Goal: Transaction & Acquisition: Purchase product/service

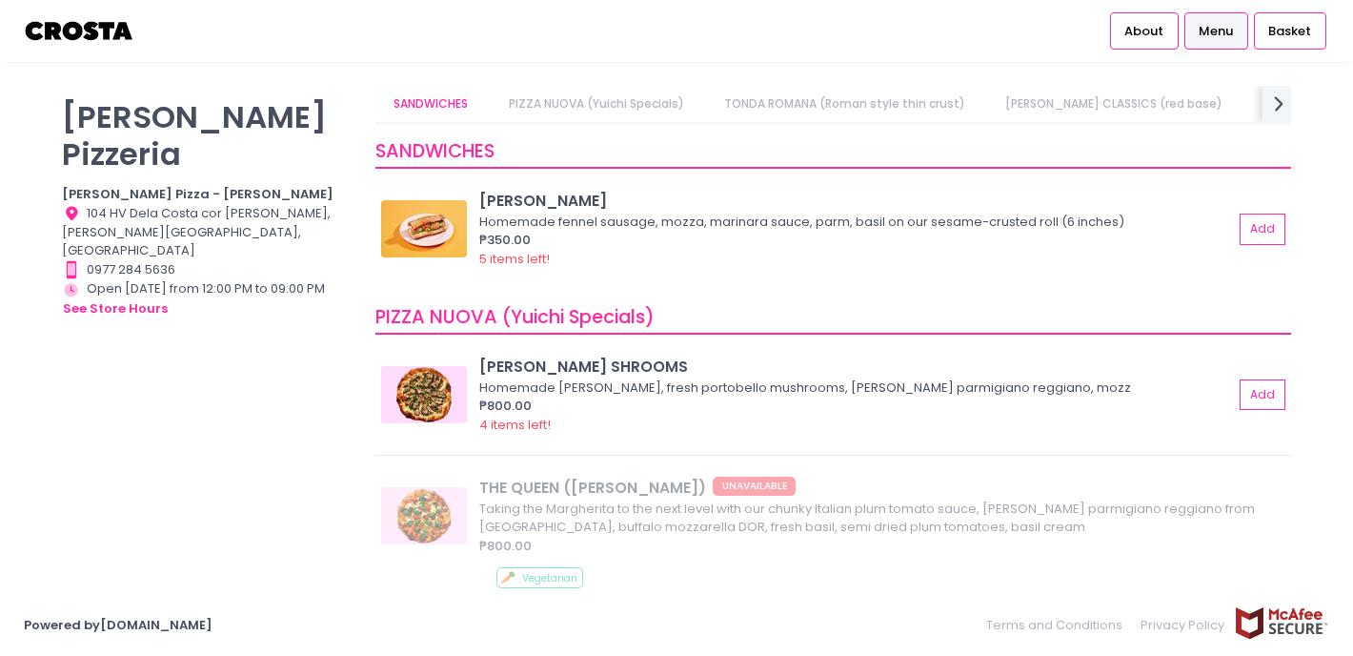
click at [1215, 30] on span "Menu" at bounding box center [1216, 31] width 34 height 19
click at [1294, 50] on li "Basket" at bounding box center [1290, 31] width 78 height 62
click at [1292, 26] on span "Basket" at bounding box center [1289, 31] width 43 height 19
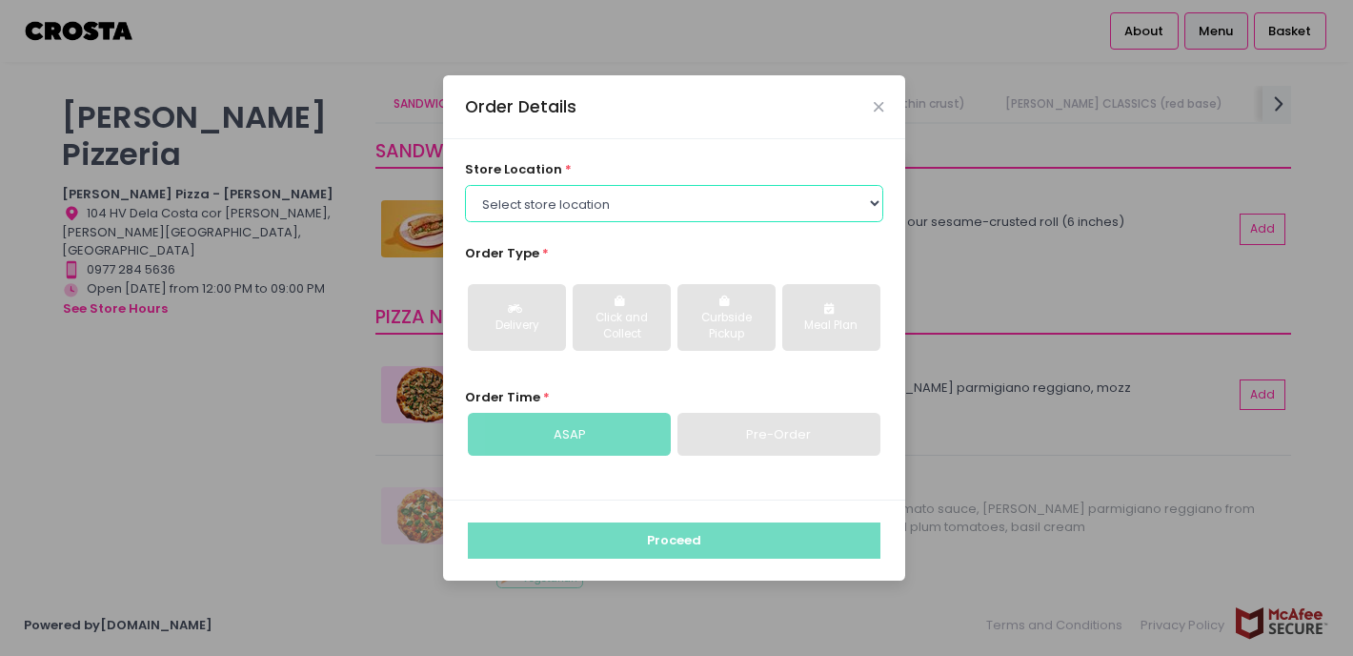
click at [797, 203] on select "Select store location Crosta Pizza - Salcedo Crosta Pizza - San Juan" at bounding box center [674, 203] width 419 height 36
select select "65090bae48156caed44a5eb4"
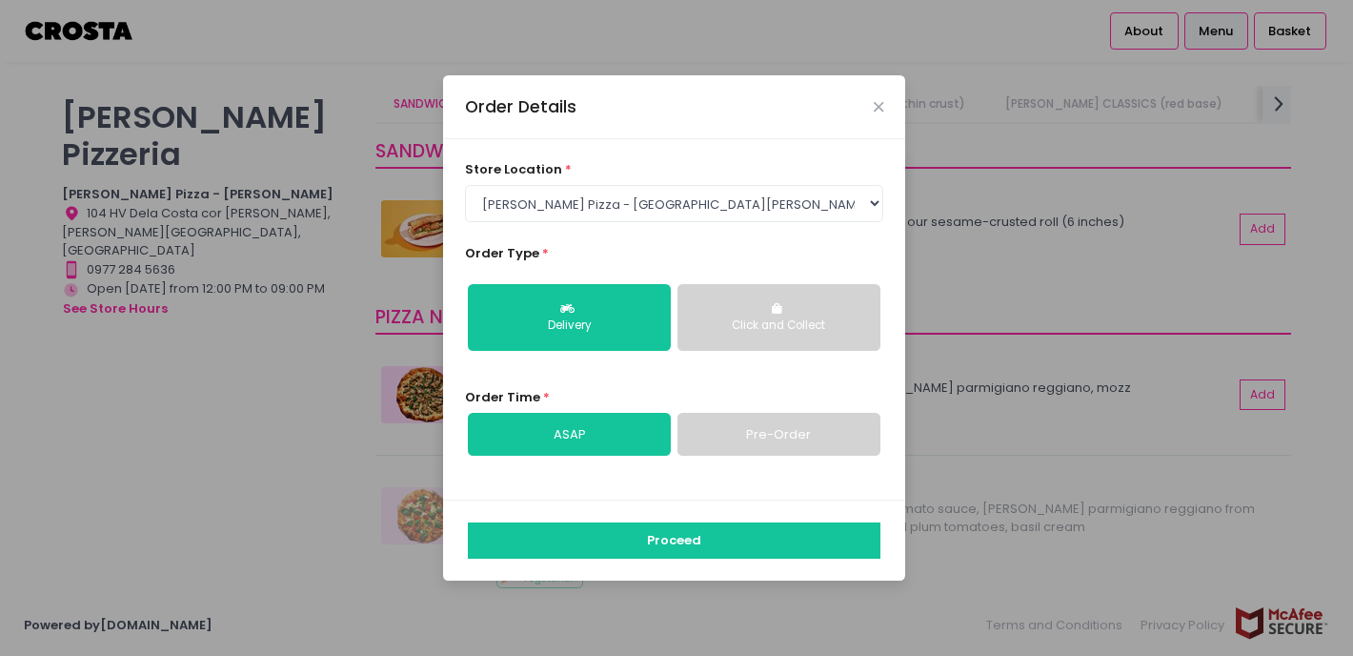
click at [771, 299] on button "Click and Collect" at bounding box center [778, 317] width 203 height 67
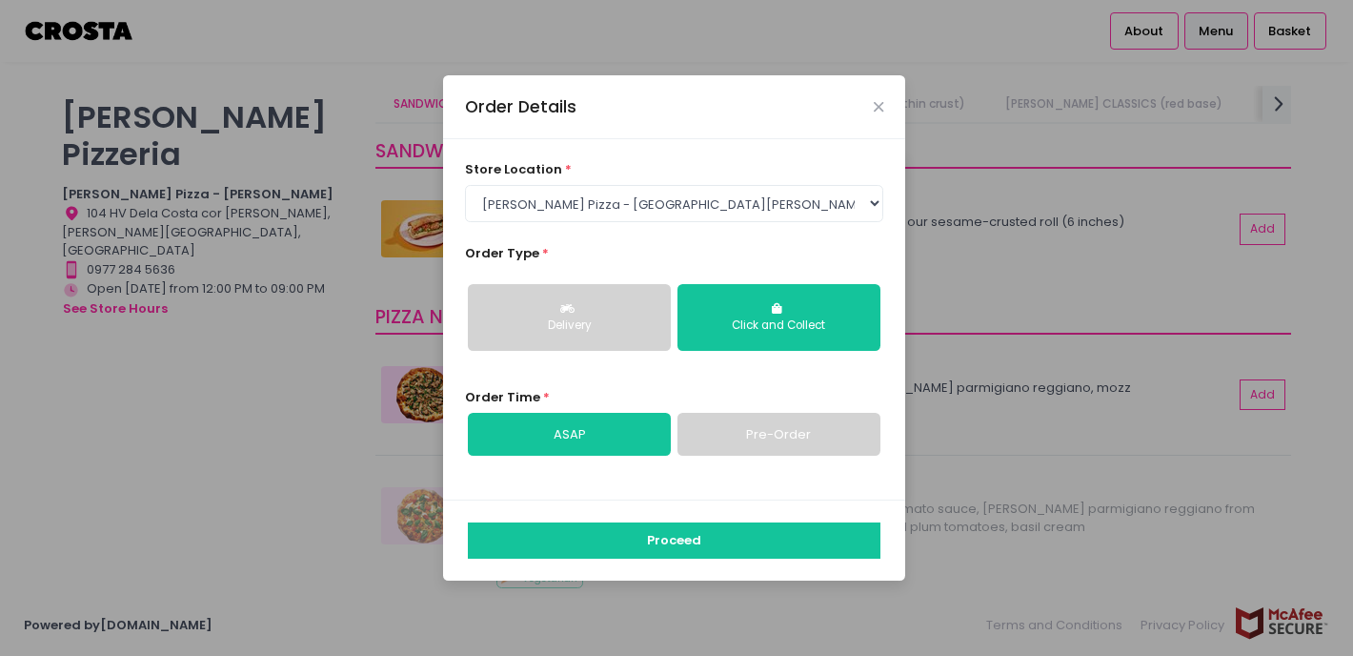
click at [594, 323] on div "Delivery" at bounding box center [569, 325] width 176 height 17
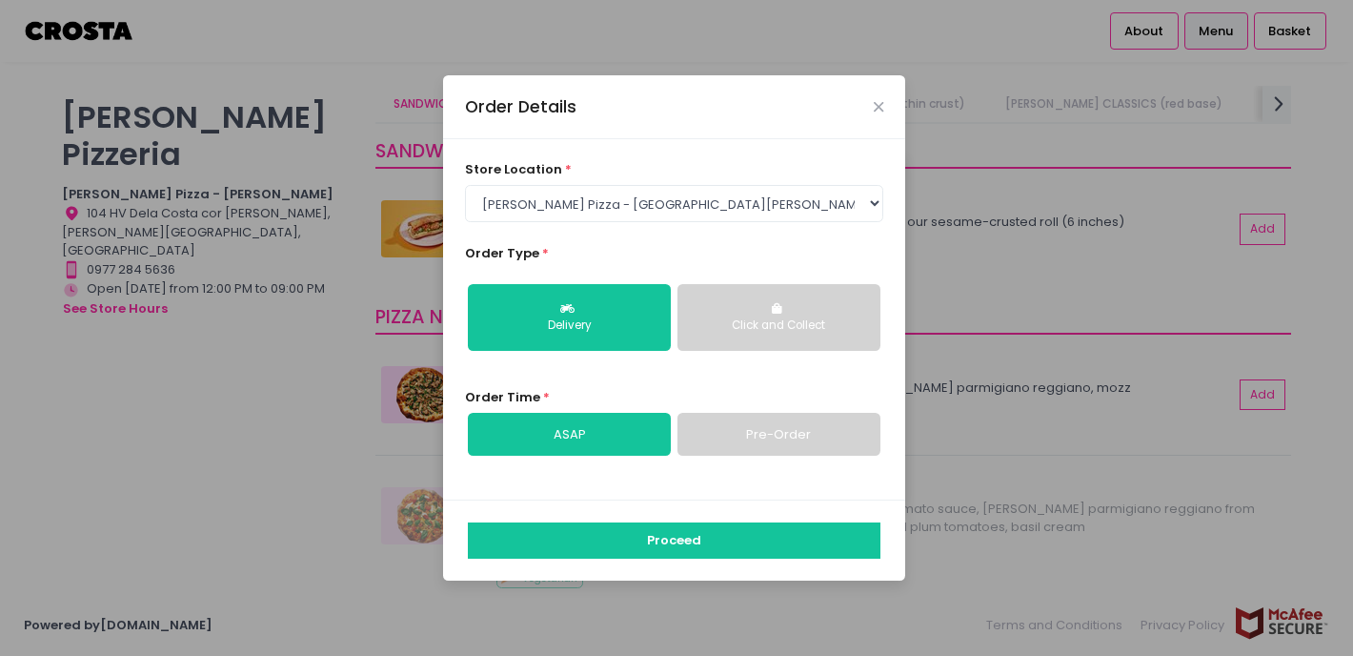
click at [711, 420] on link "Pre-Order" at bounding box center [778, 435] width 203 height 44
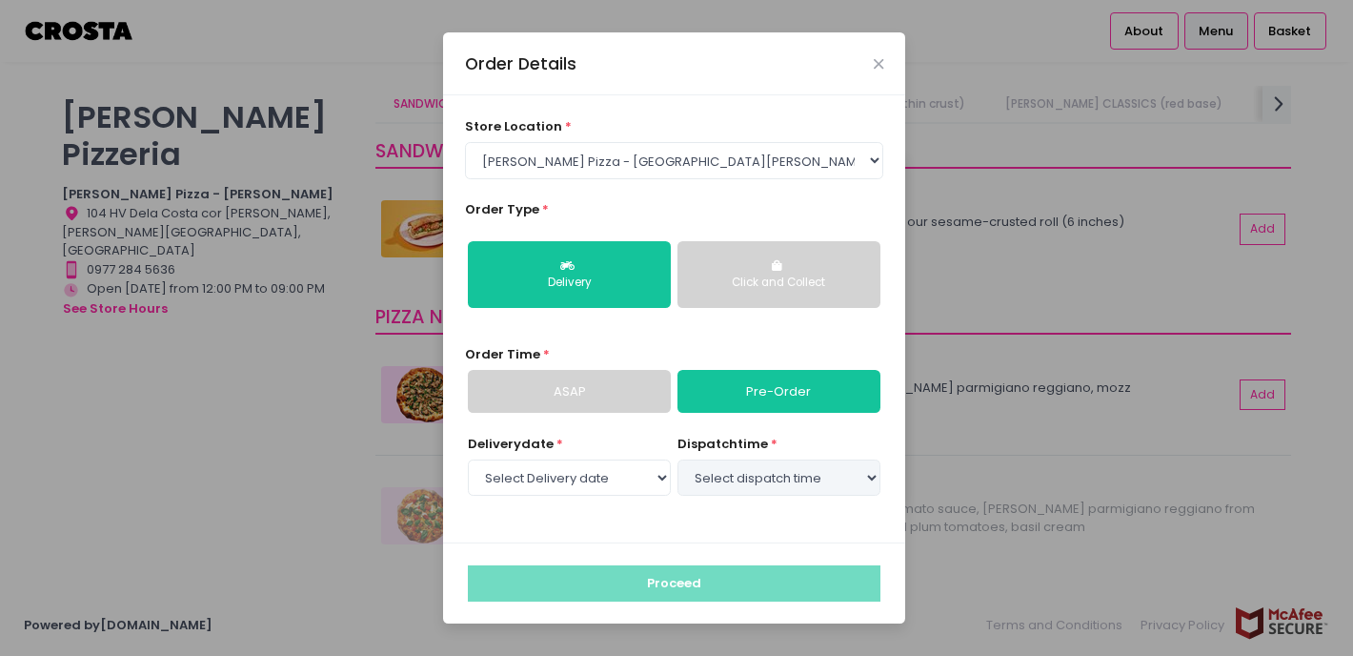
select select "2025-09-02"
click at [758, 283] on div "Click and Collect" at bounding box center [779, 282] width 176 height 17
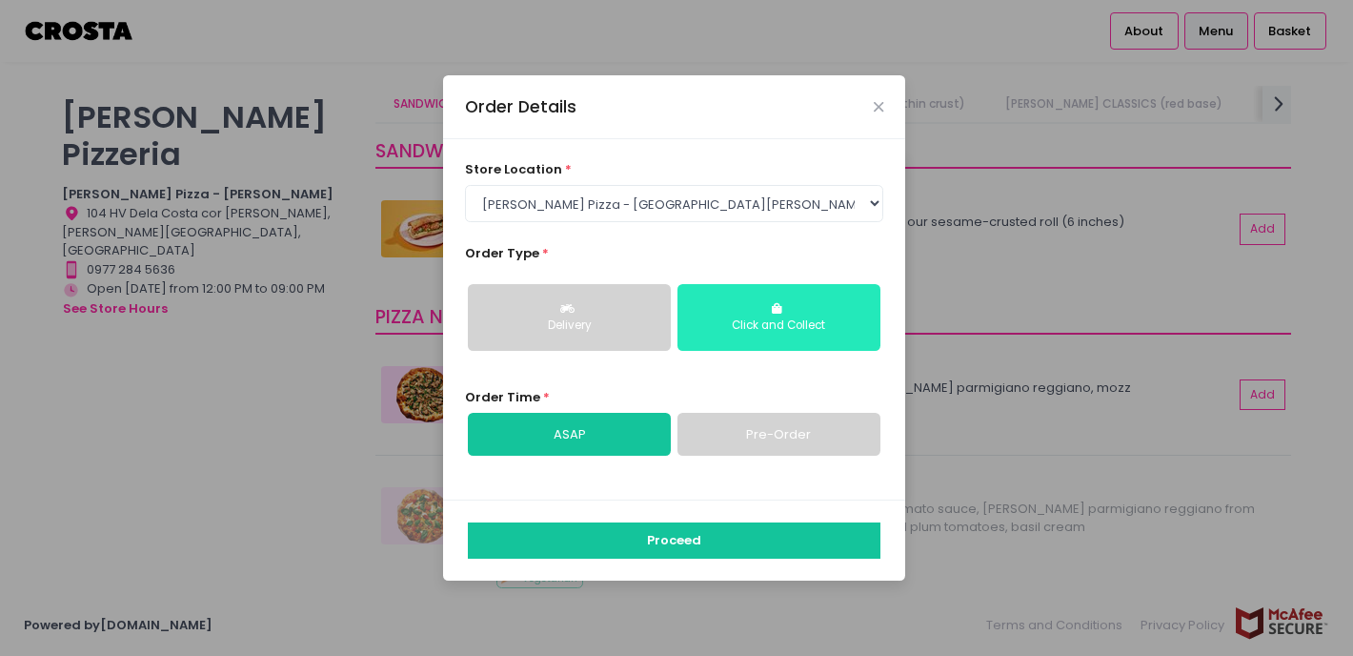
click at [739, 438] on link "Pre-Order" at bounding box center [778, 435] width 203 height 44
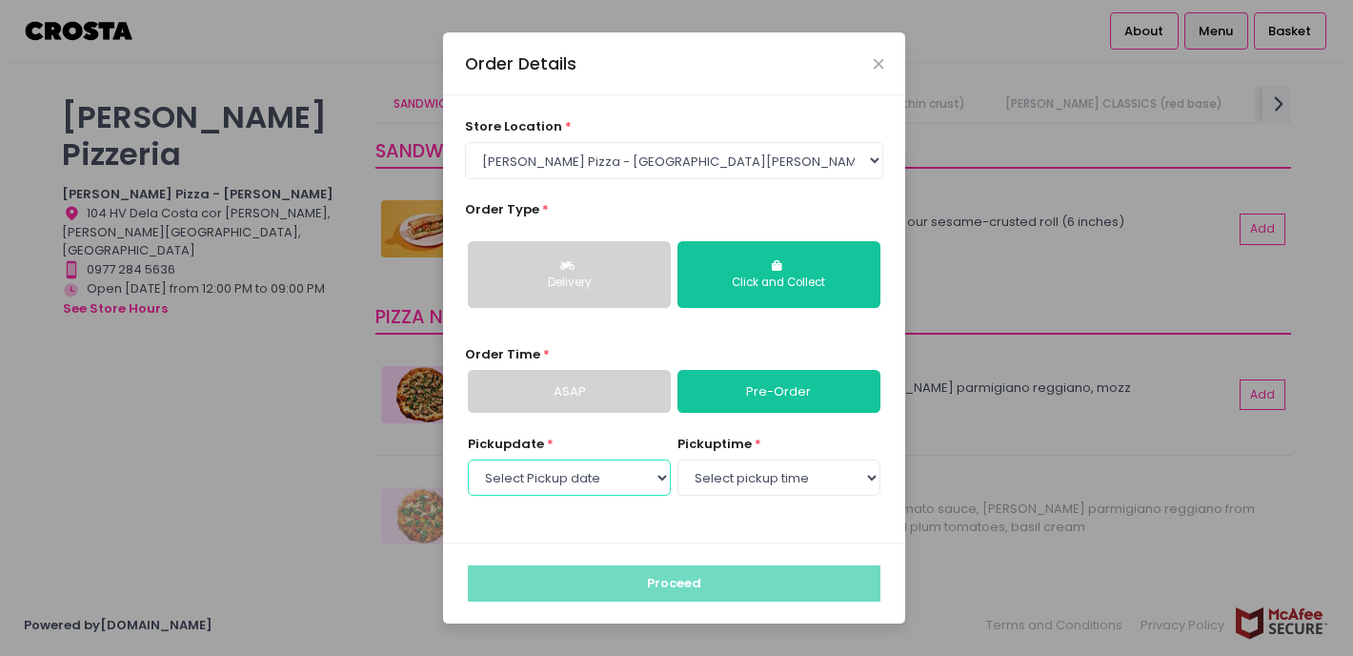
click at [625, 488] on select "Select Pickup date Tuesday, Sep 2nd Wednesday, Sep 3rd Thursday, Sep 4th Friday…" at bounding box center [569, 477] width 203 height 36
select select "2025-09-07"
click at [762, 482] on select "Select pickup time 12:00 PM - 12:30 PM 12:30 PM - 01:00 PM 01:00 PM - 01:30 PM …" at bounding box center [778, 477] width 203 height 36
select select "12:00"
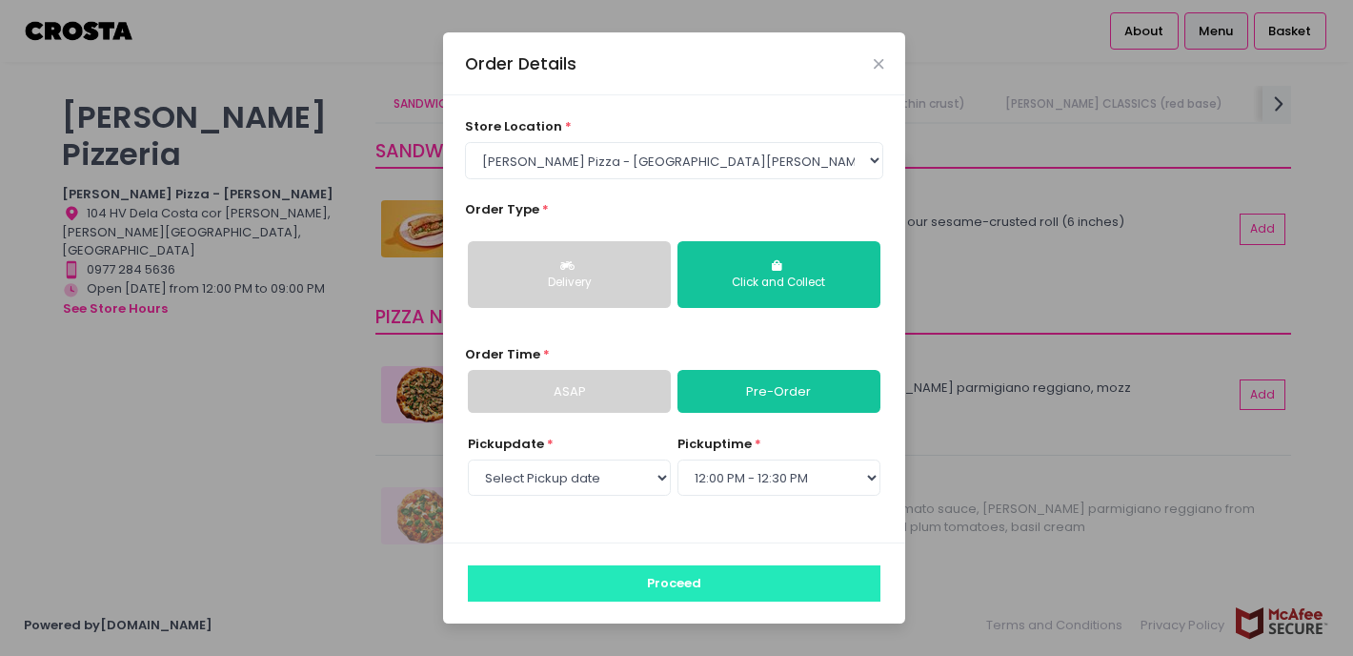
click at [637, 571] on button "Proceed" at bounding box center [674, 583] width 413 height 36
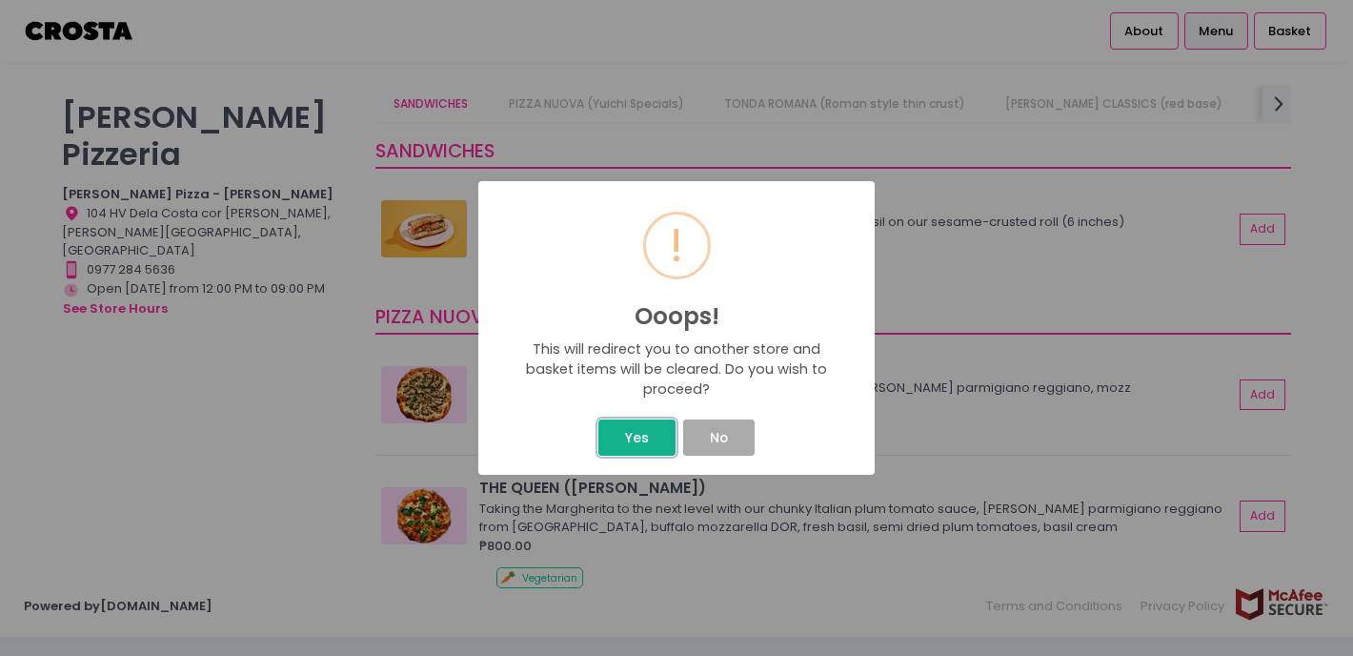
click at [639, 445] on button "Yes" at bounding box center [636, 437] width 76 height 36
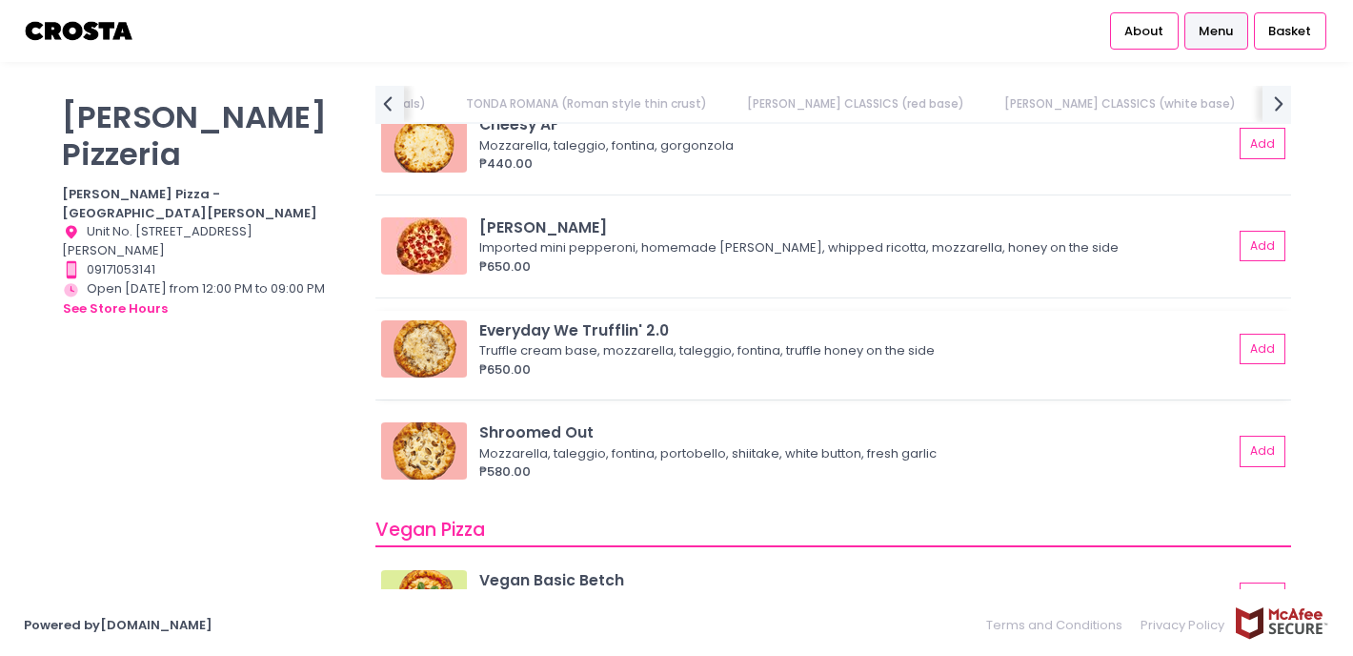
scroll to position [1664, 0]
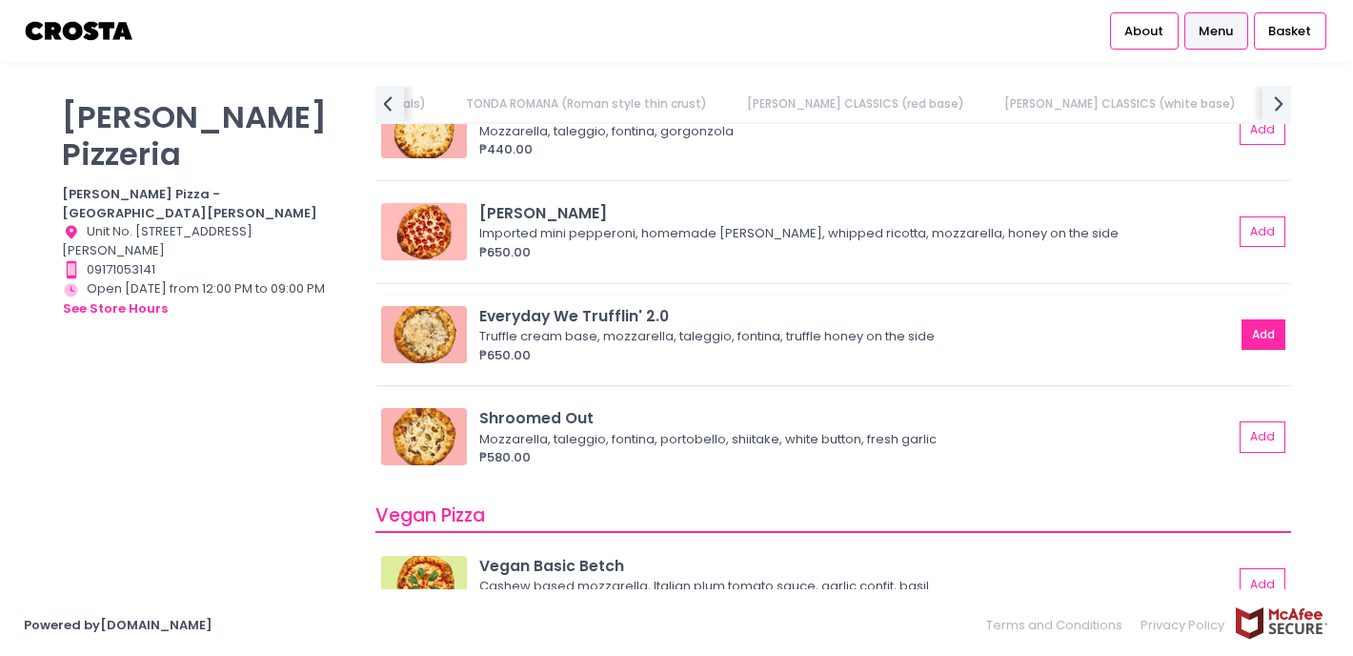
click at [1262, 333] on button "Add" at bounding box center [1263, 334] width 44 height 31
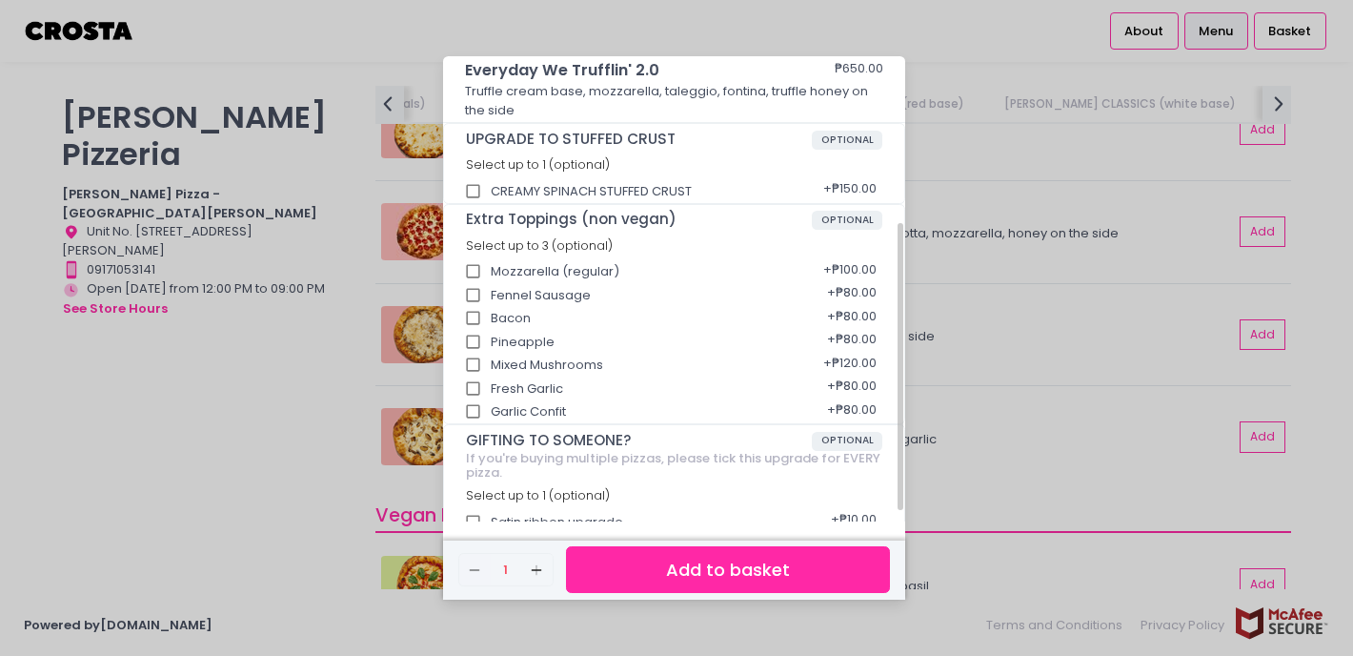
scroll to position [289, 0]
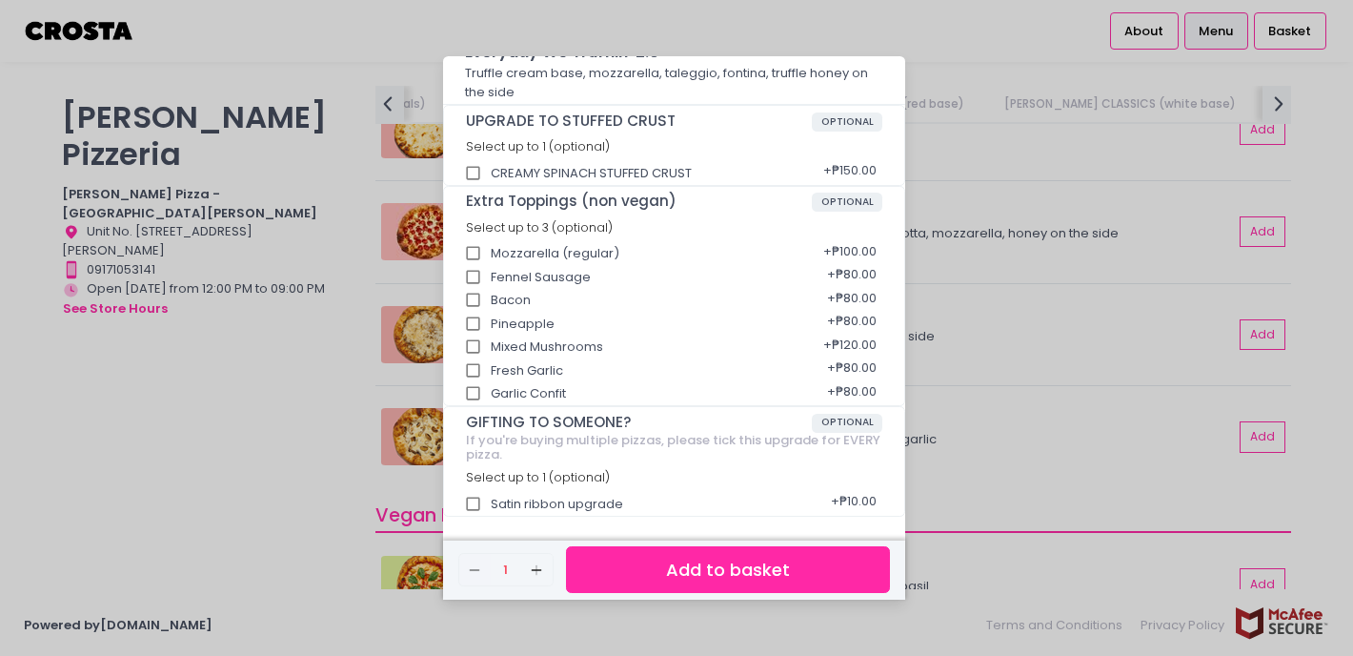
click at [660, 576] on button "Add to basket" at bounding box center [728, 569] width 324 height 47
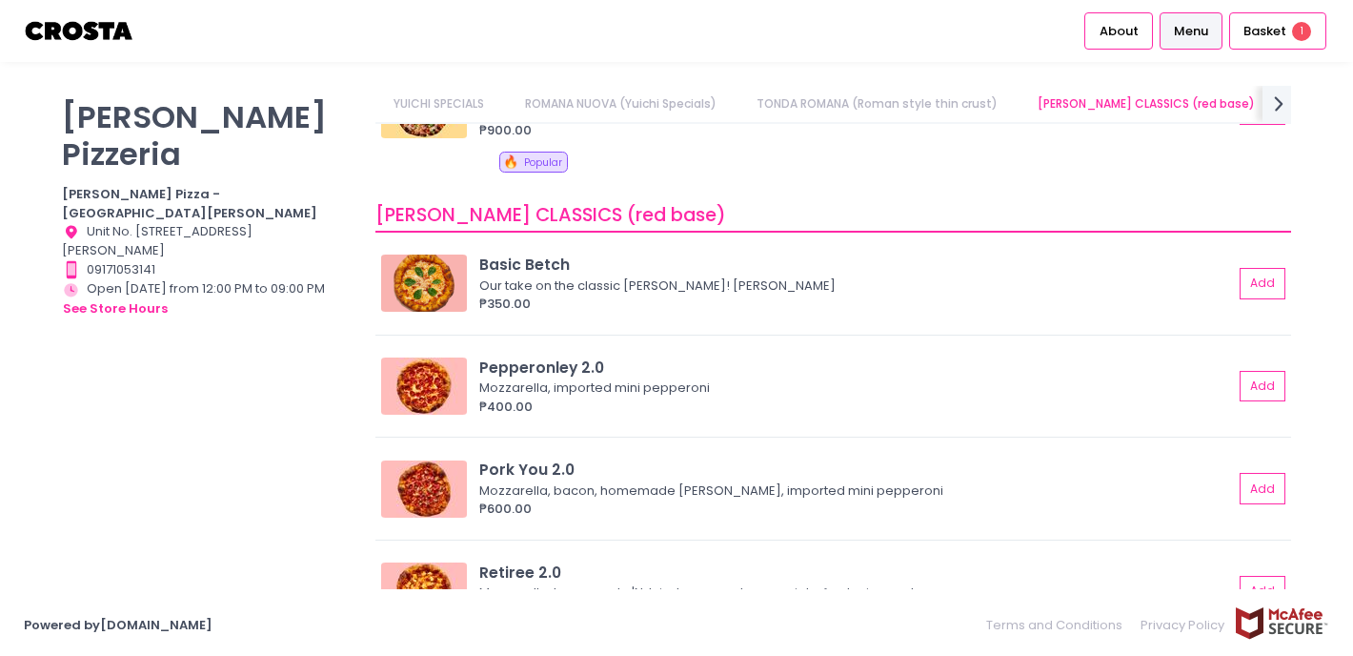
scroll to position [1449, 0]
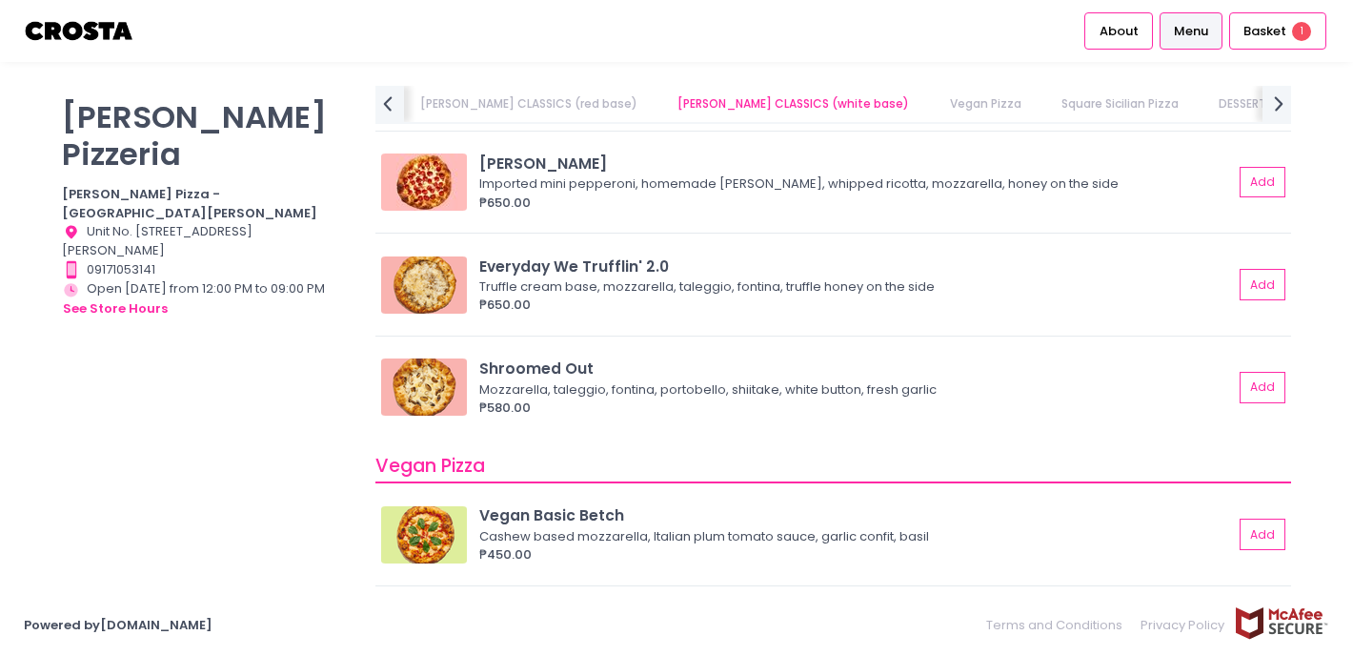
click at [535, 120] on link "[PERSON_NAME] CLASSICS (red base)" at bounding box center [529, 104] width 254 height 36
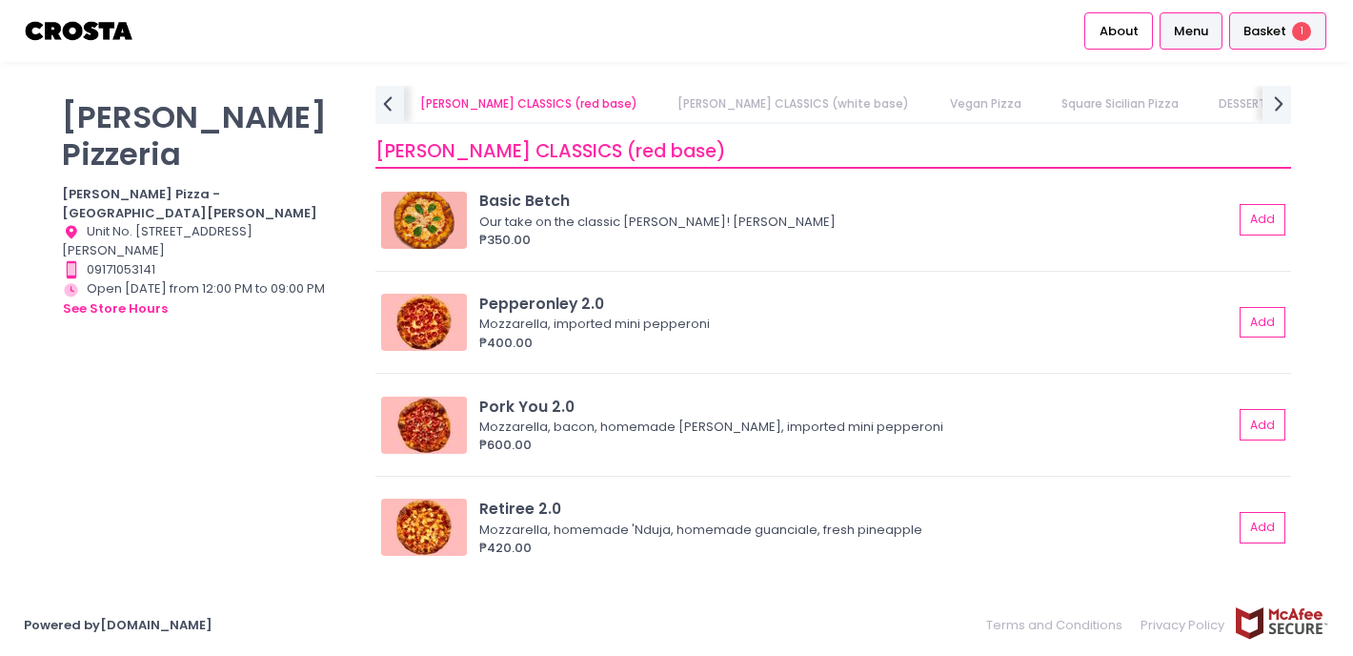
click at [1276, 27] on span "Basket" at bounding box center [1264, 31] width 43 height 19
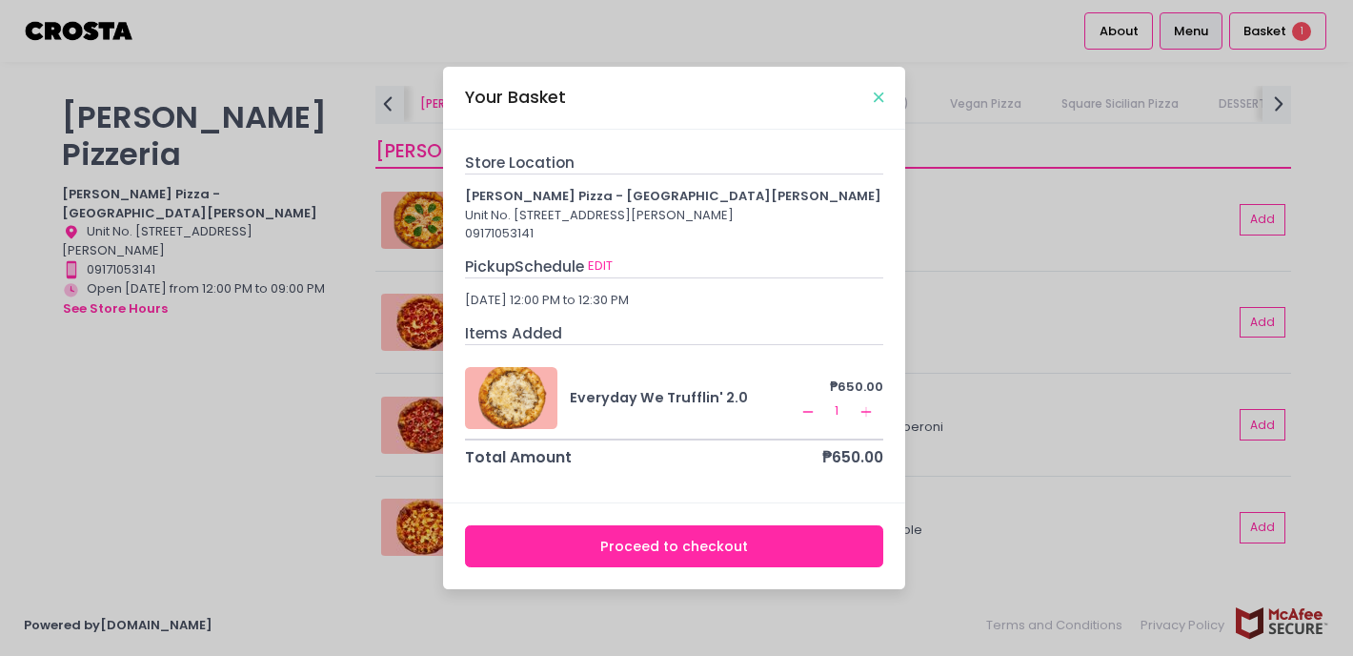
click at [880, 91] on icon "Close" at bounding box center [879, 98] width 10 height 14
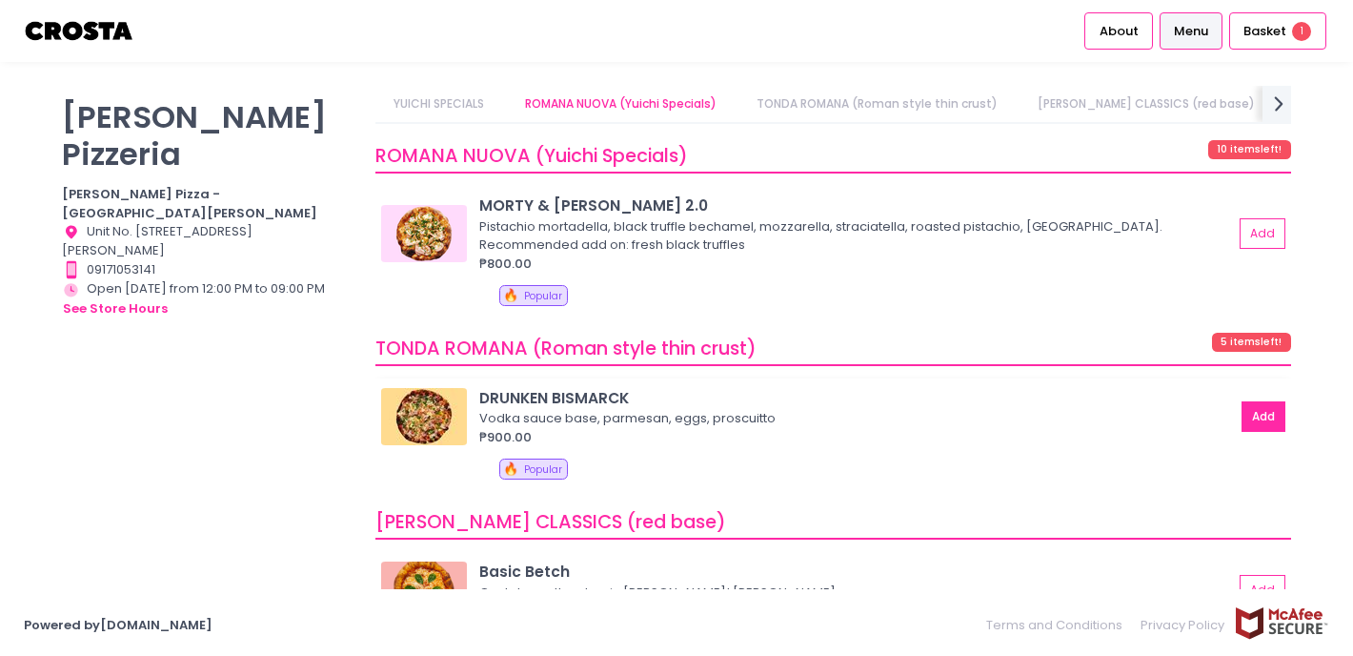
click at [1261, 420] on button "Add" at bounding box center [1263, 416] width 44 height 31
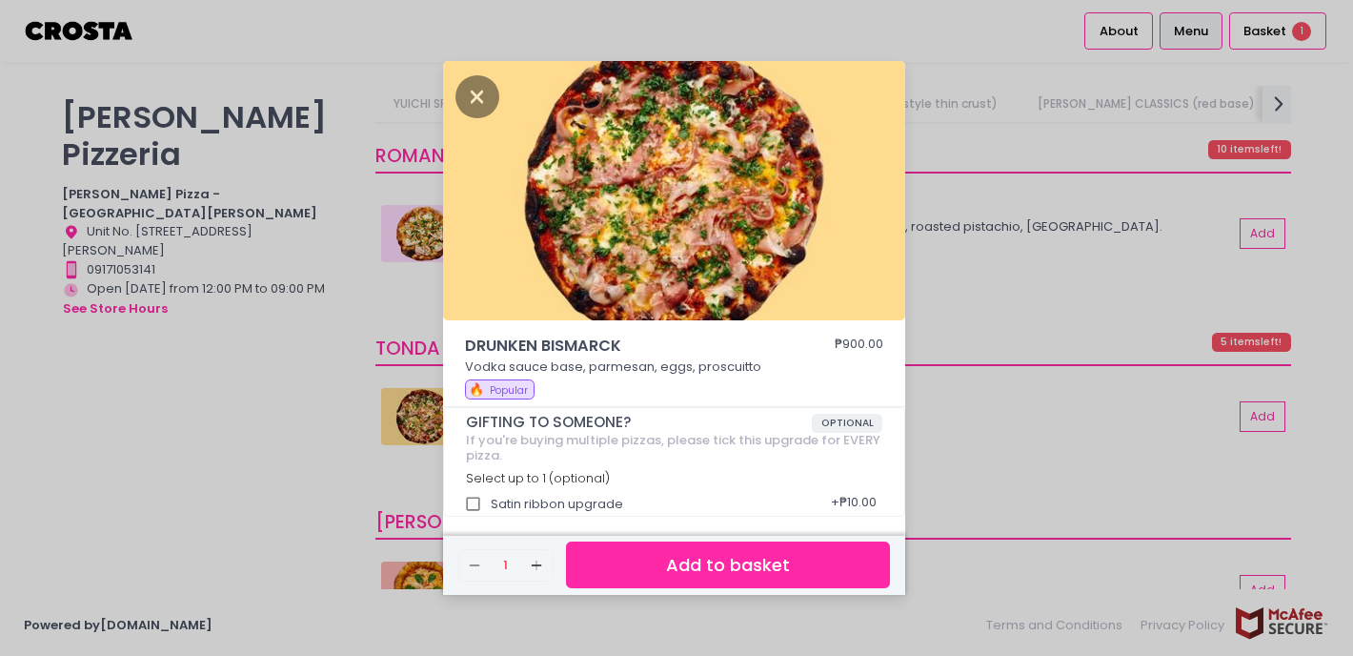
click at [711, 555] on button "Add to basket" at bounding box center [728, 564] width 324 height 47
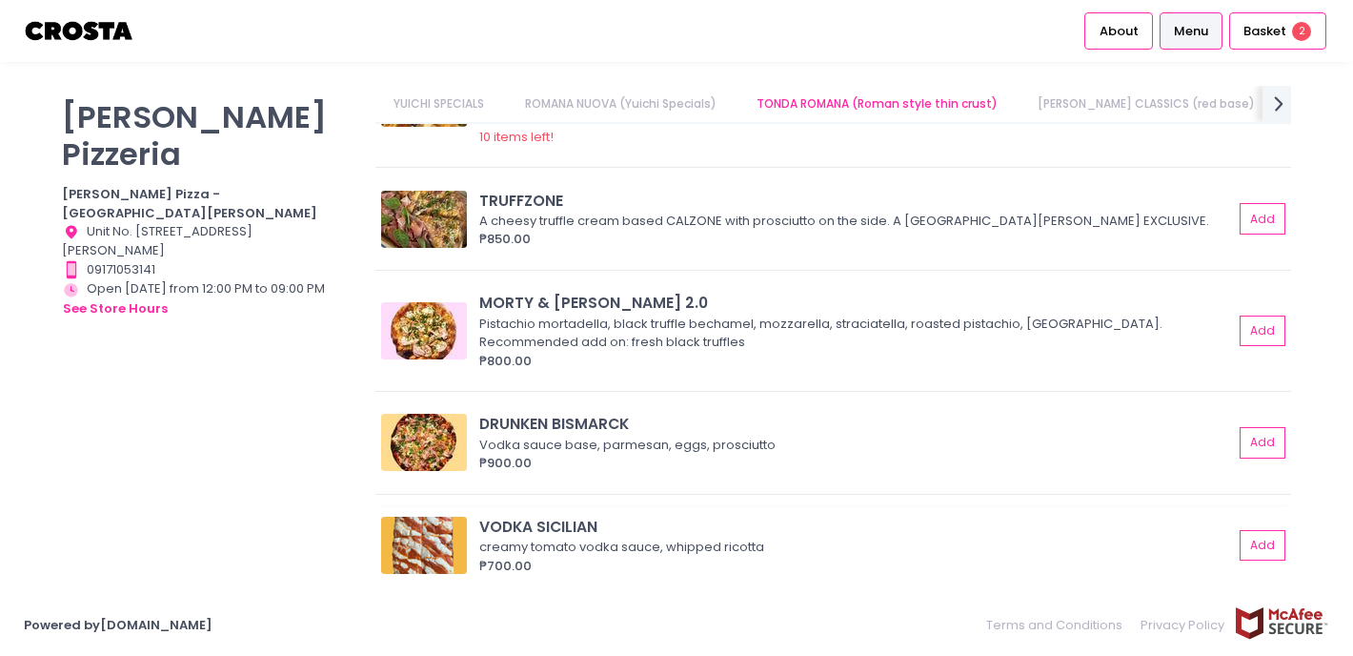
scroll to position [44, 0]
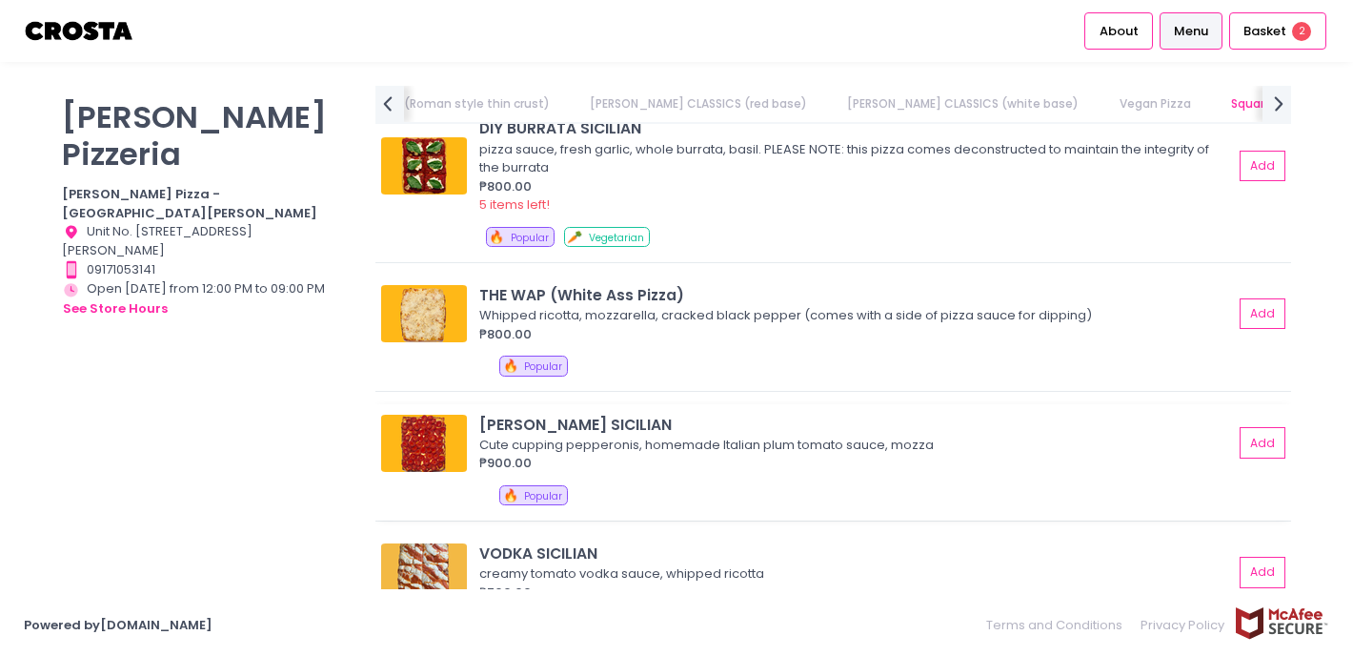
click at [448, 437] on img at bounding box center [424, 442] width 86 height 57
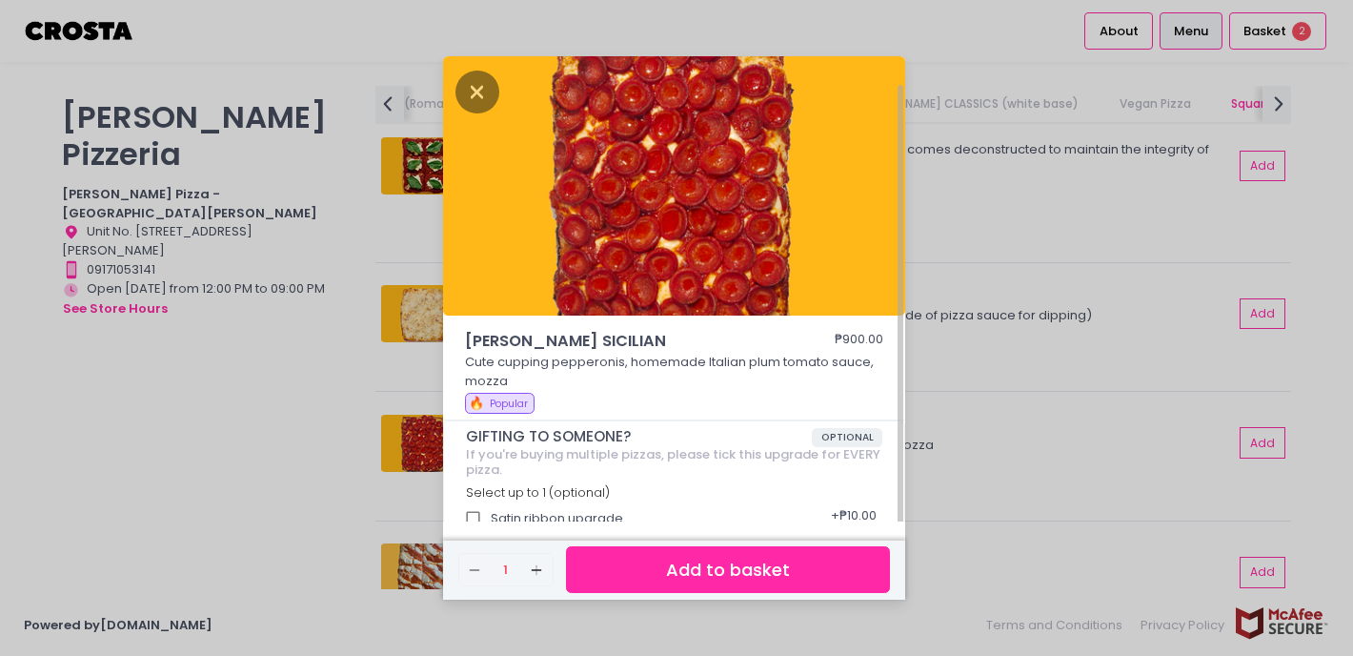
scroll to position [14, 0]
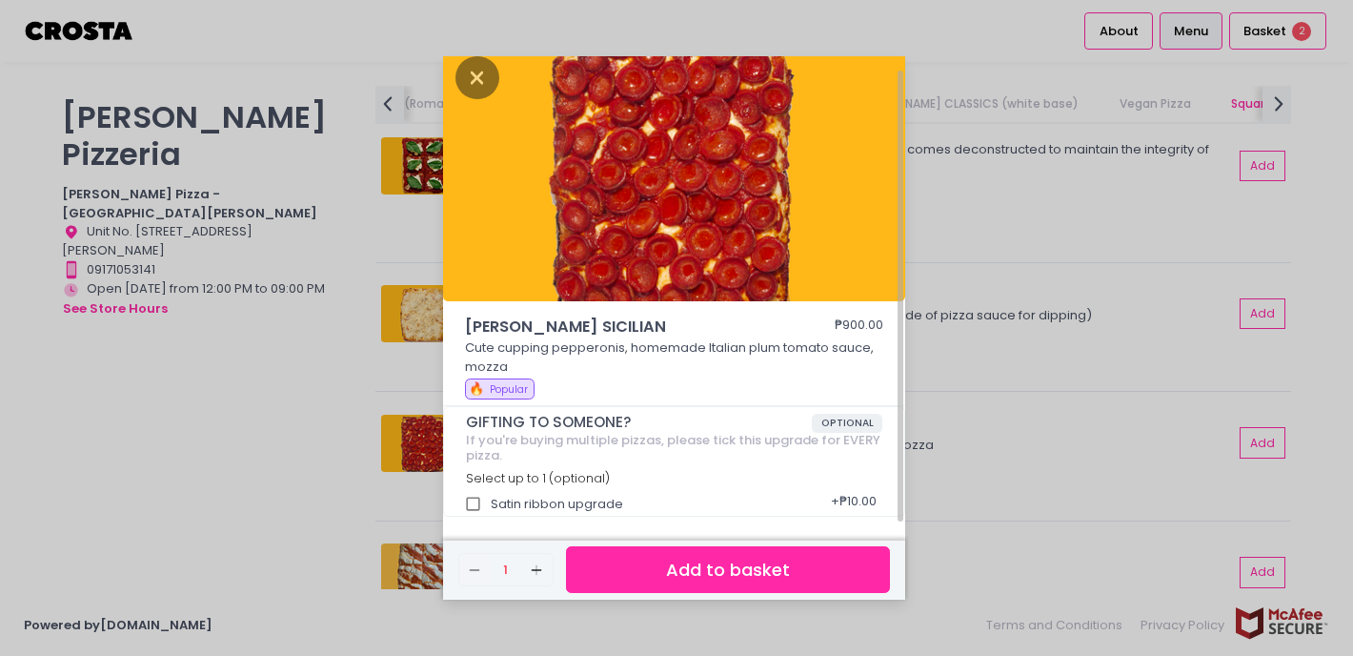
click at [302, 441] on div "[PERSON_NAME] SICILIAN ₱900.00 Cute cupping pepperonis, homemade Italian plum t…" at bounding box center [676, 328] width 1353 height 656
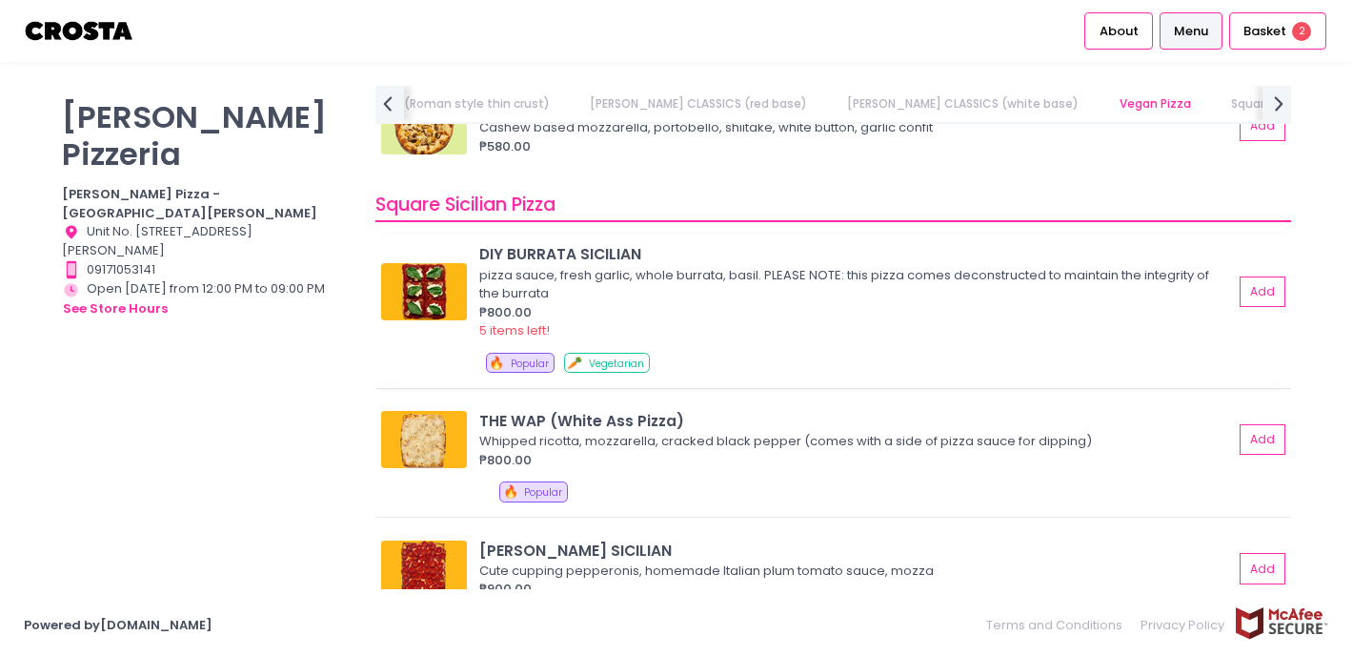
click at [654, 292] on div "pizza sauce, fresh garlic, whole burrata, basil. PLEASE NOTE: this pizza comes …" at bounding box center [853, 284] width 748 height 37
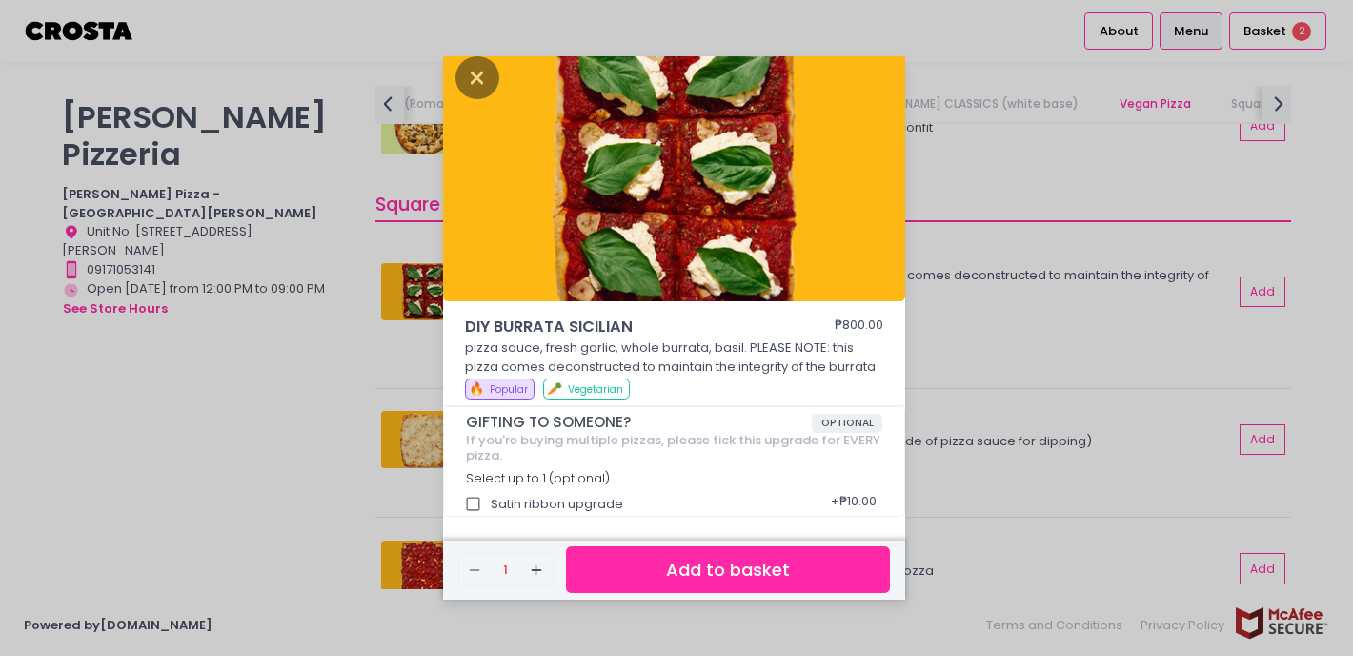
click at [935, 358] on div "DIY BURRATA SICILIAN ₱800.00 pizza sauce, fresh garlic, whole burrata, basil. P…" at bounding box center [676, 328] width 1353 height 656
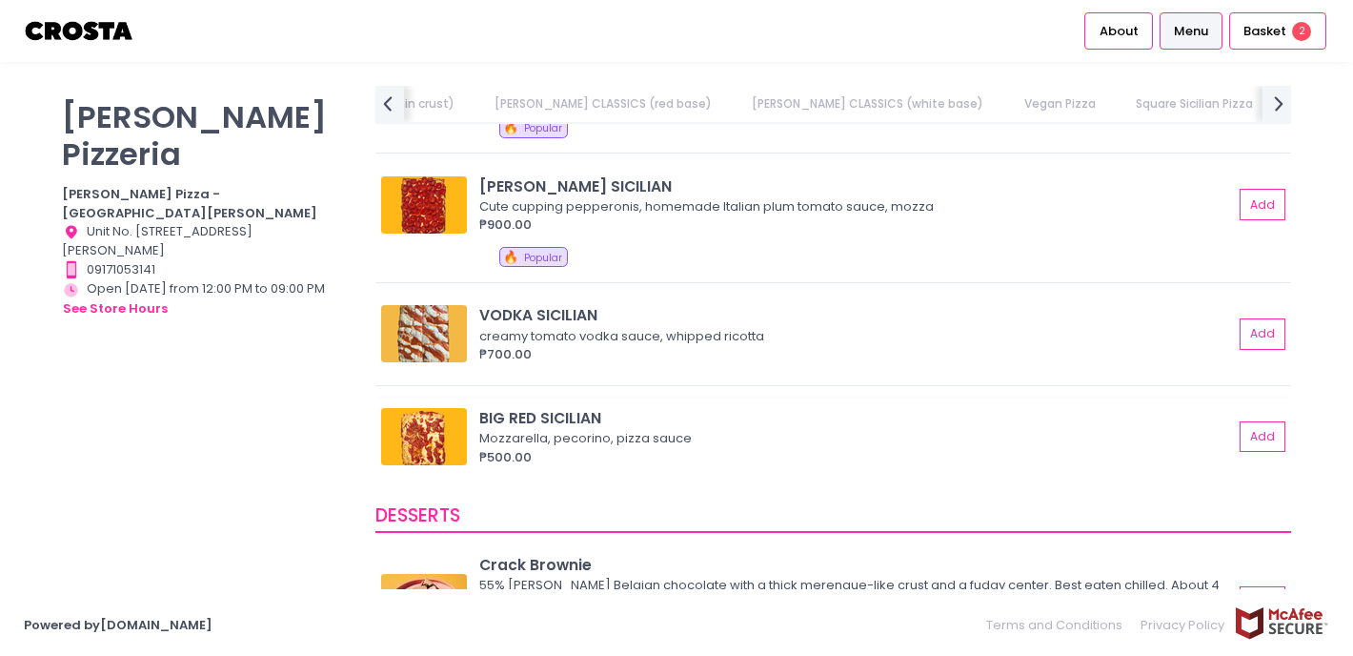
click at [456, 441] on img at bounding box center [424, 436] width 86 height 57
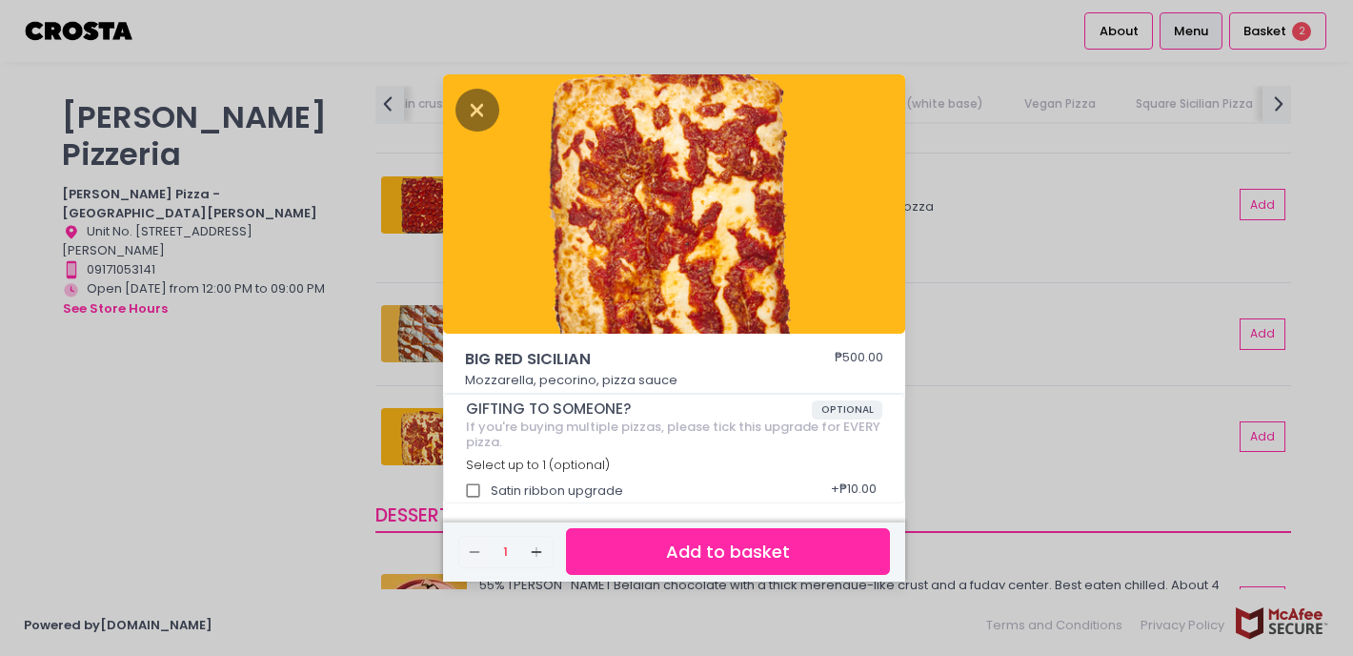
click at [955, 338] on div "BIG RED SICILIAN ₱500.00 Mozzarella, pecorino, pizza sauce GIFTING TO SOMEONE? …" at bounding box center [676, 328] width 1353 height 656
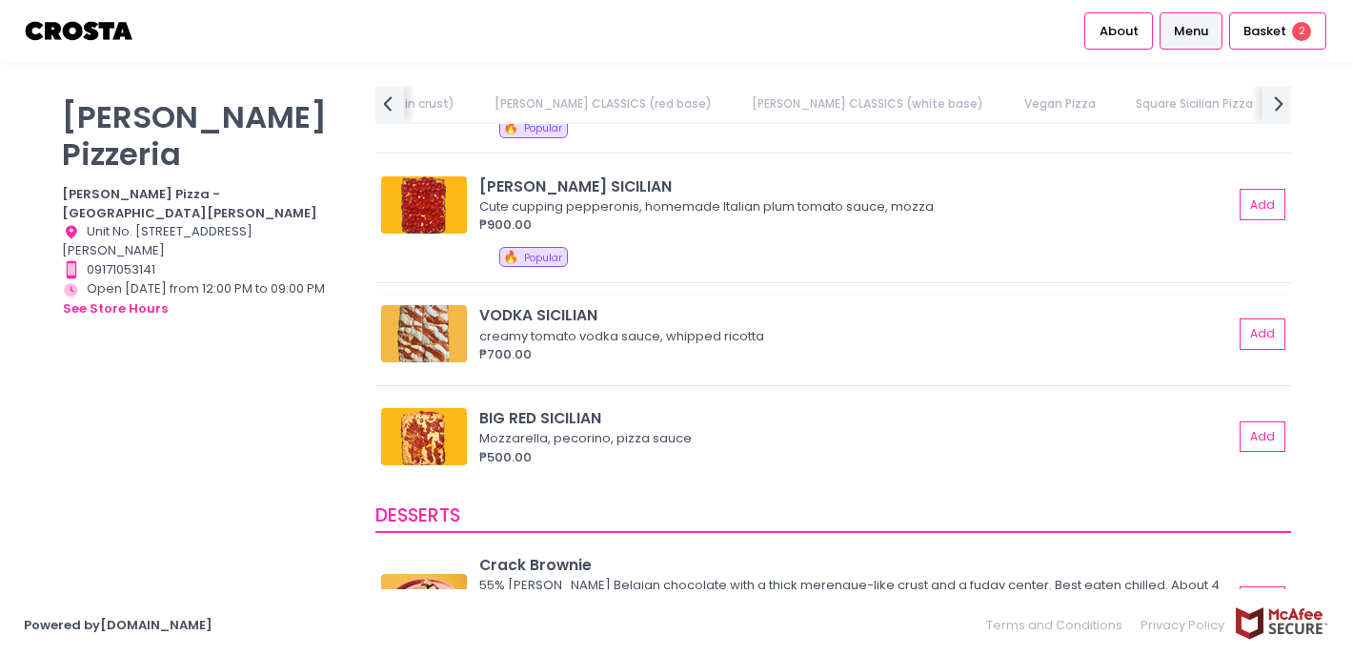
click at [434, 335] on img at bounding box center [424, 333] width 86 height 57
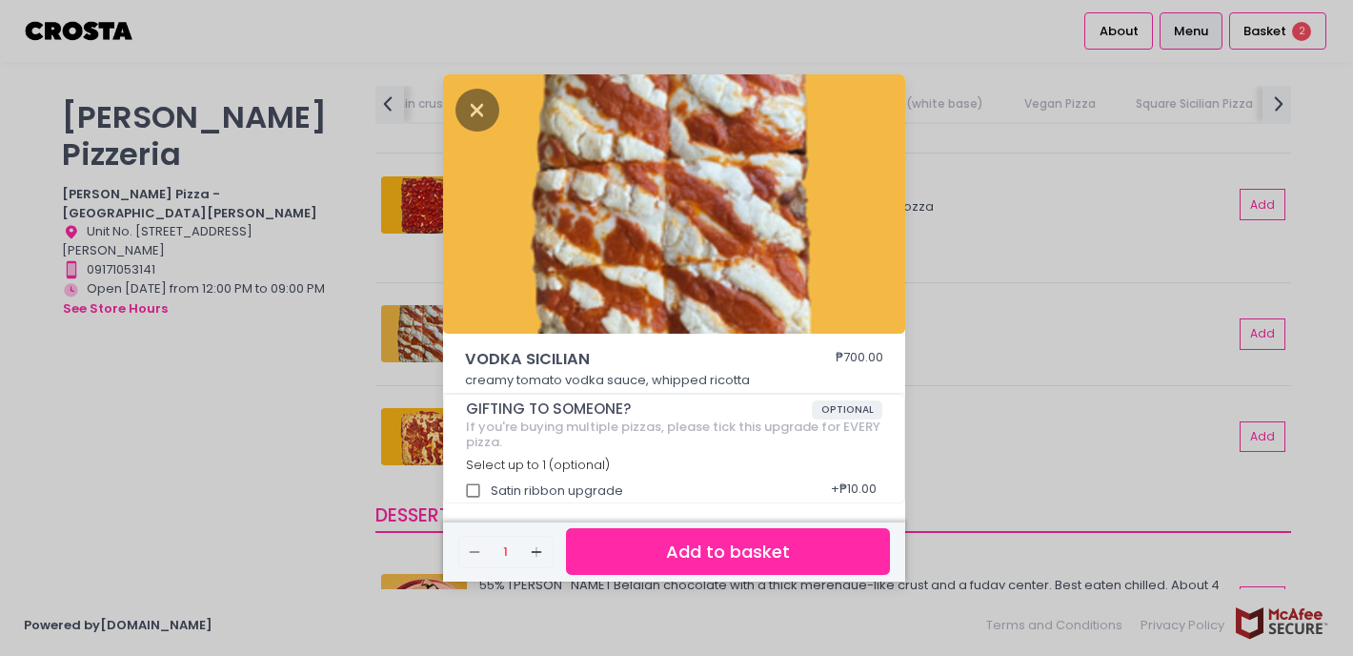
click at [1022, 270] on div "VODKA SICILIAN ₱700.00 creamy tomato vodka sauce, whipped ricotta GIFTING TO SO…" at bounding box center [676, 328] width 1353 height 656
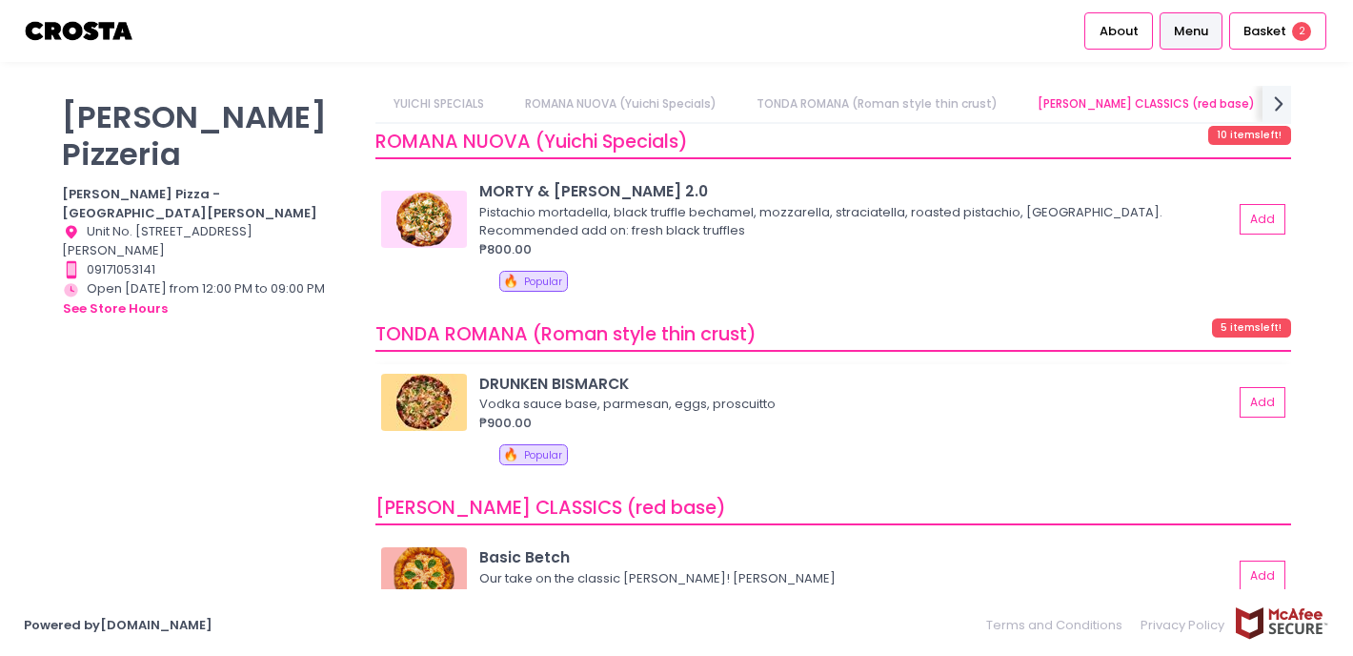
click at [422, 398] on img at bounding box center [424, 401] width 86 height 57
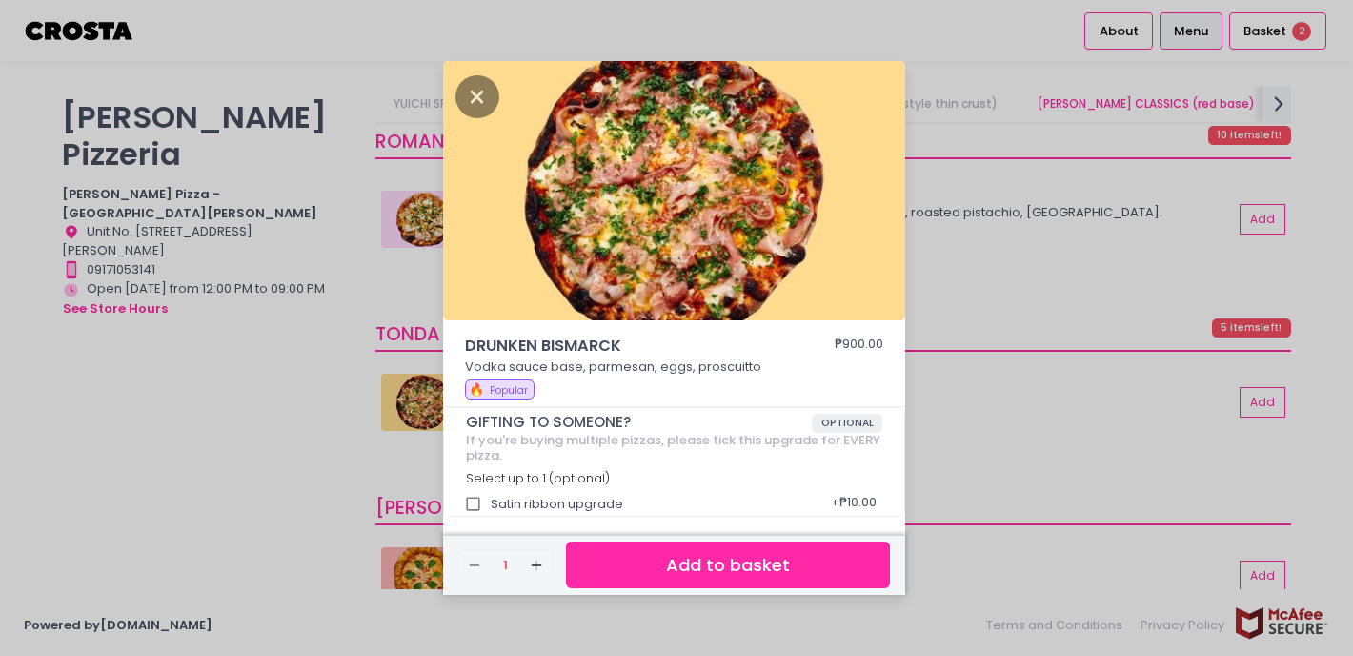
click at [962, 280] on div "DRUNKEN BISMARCK ₱900.00 Vodka sauce base, parmesan, eggs, proscuitto 🔥 Popular…" at bounding box center [676, 328] width 1353 height 656
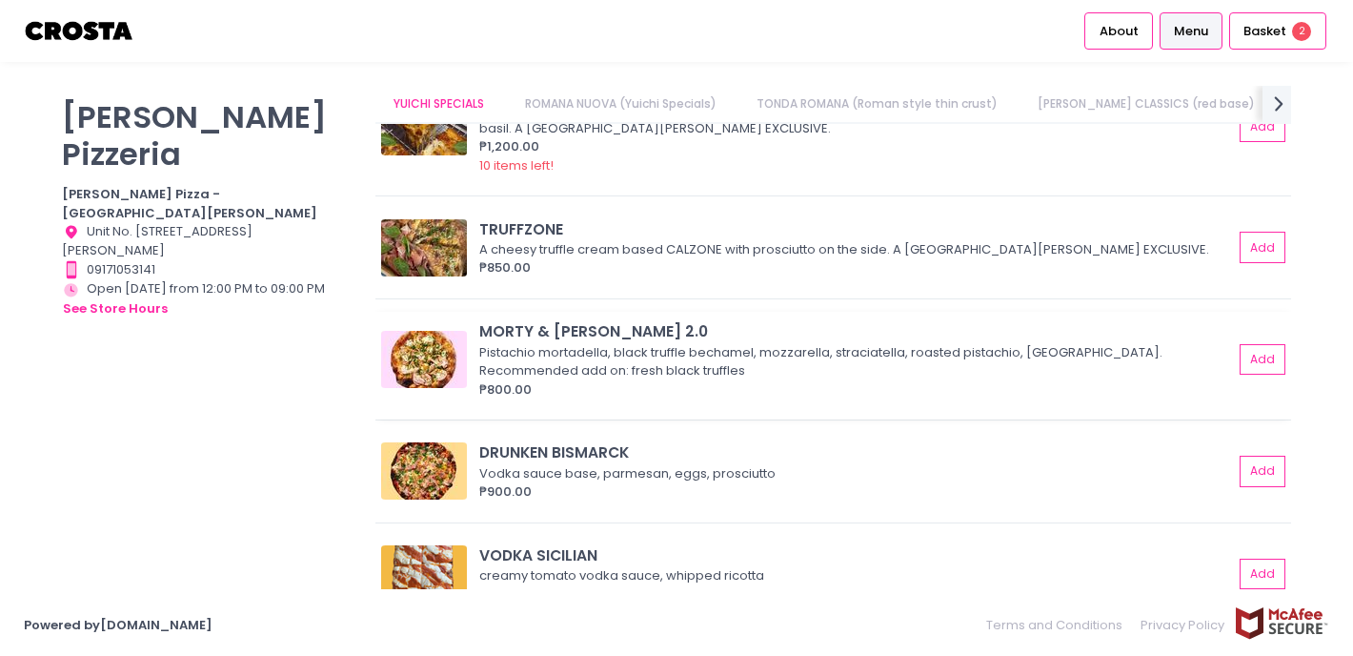
click at [429, 341] on img at bounding box center [424, 359] width 86 height 57
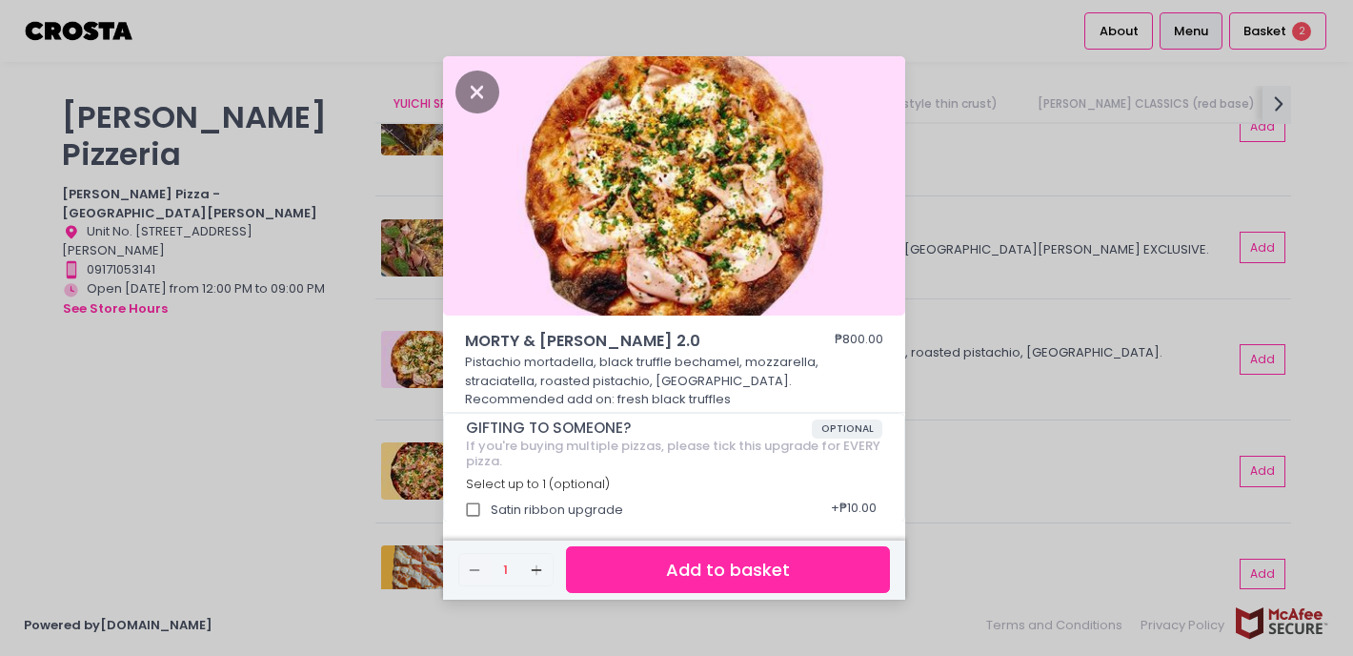
click at [970, 192] on div "MORTY & [PERSON_NAME] 2.0 ₱800.00 Pistachio mortadella, black truffle bechamel,…" at bounding box center [676, 328] width 1353 height 656
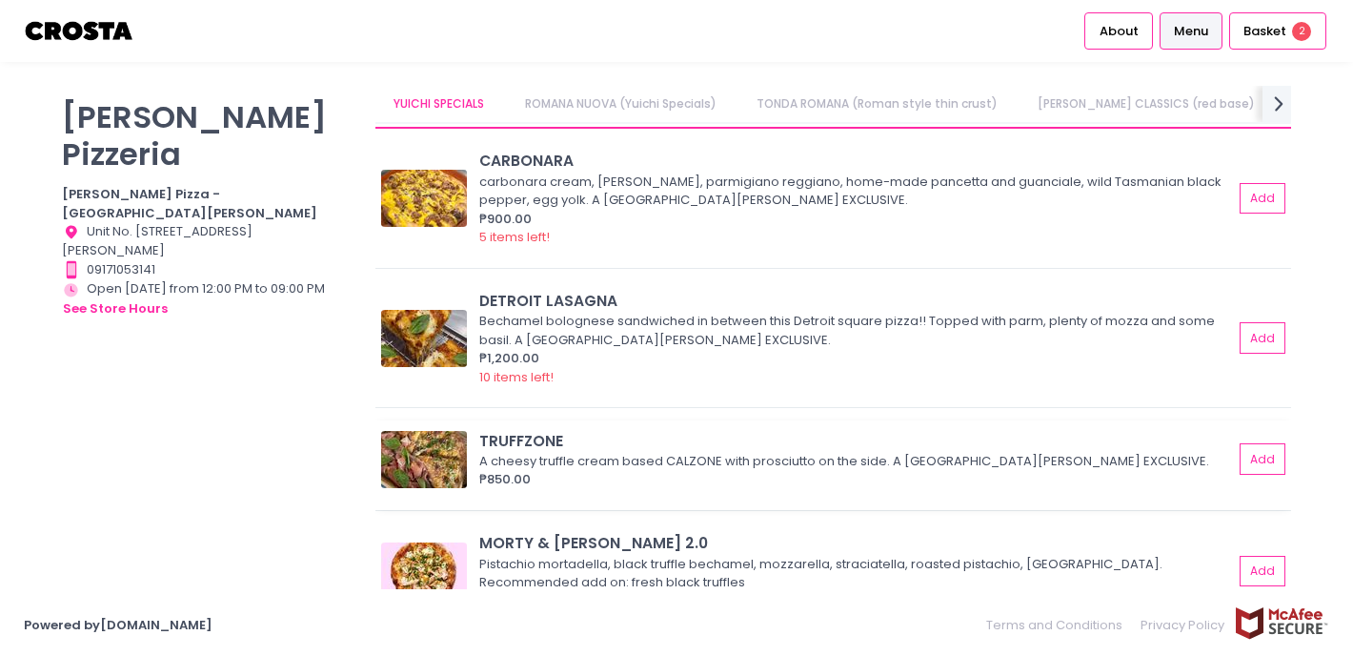
scroll to position [15, 0]
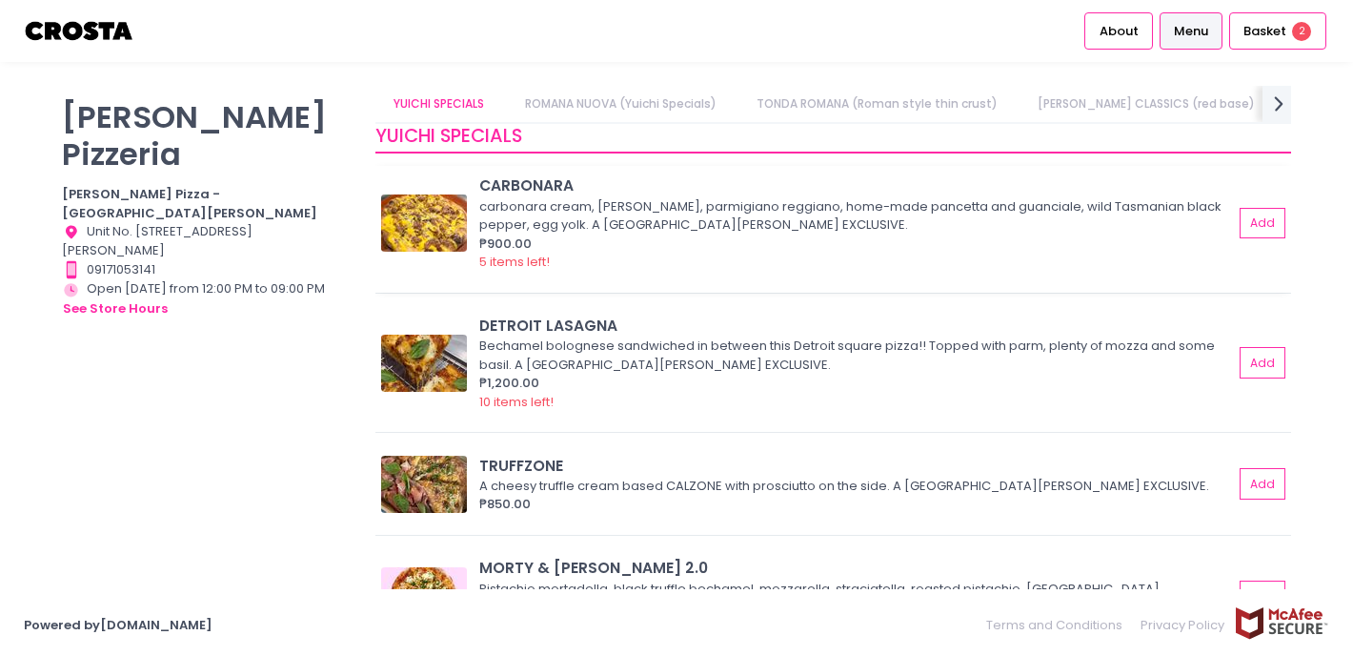
click at [418, 226] on img at bounding box center [424, 222] width 86 height 57
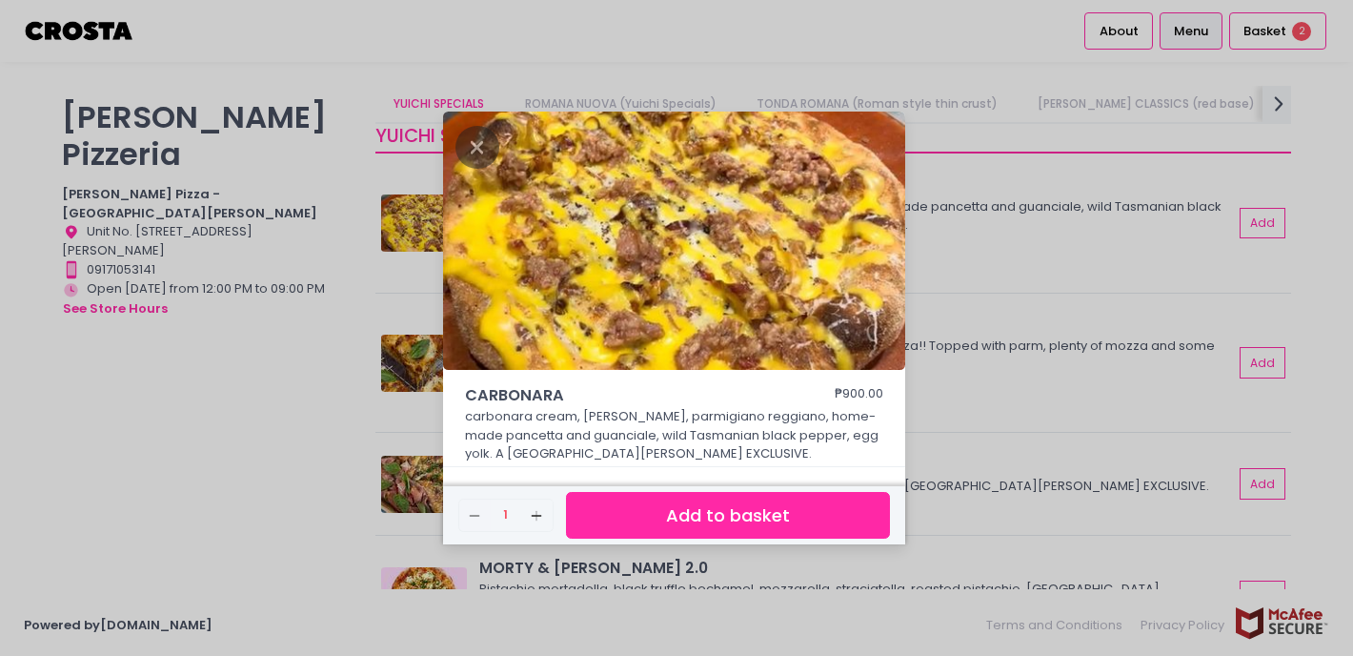
click at [999, 213] on div "CARBONARA ₱900.00 carbonara cream, [PERSON_NAME], parmigiano reggiano, home-mad…" at bounding box center [676, 328] width 1353 height 656
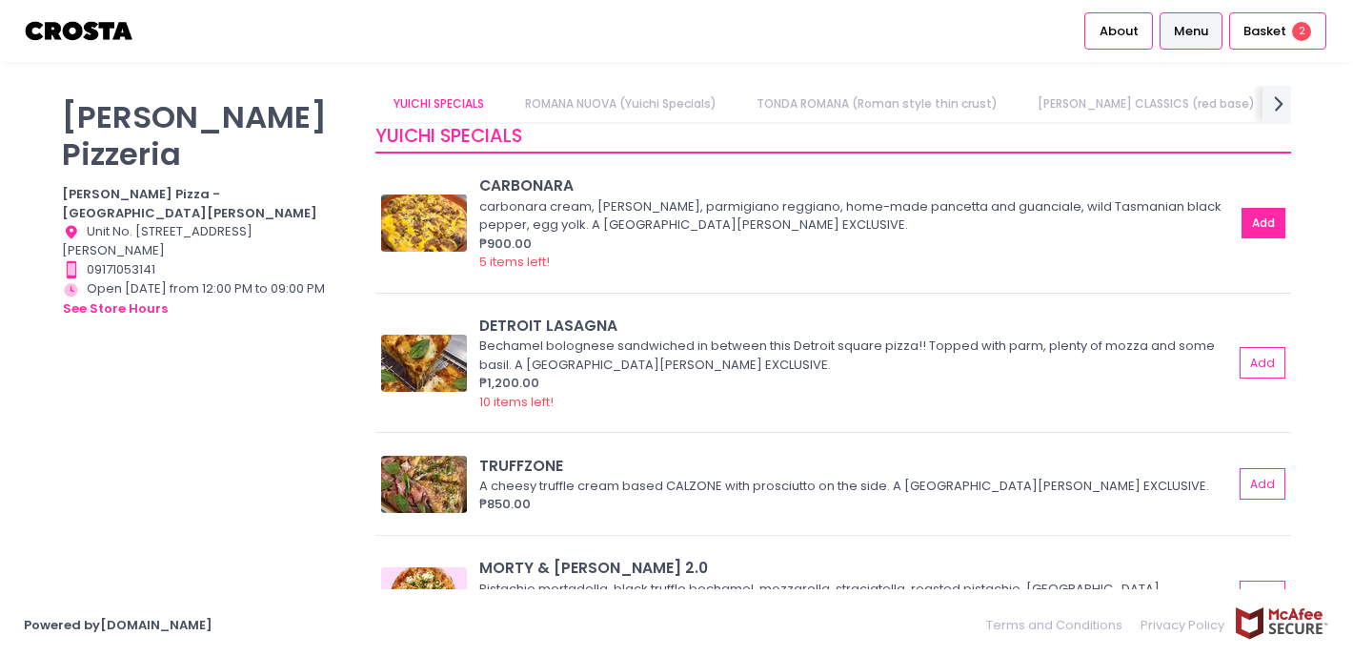
click at [1274, 215] on button "Add" at bounding box center [1263, 223] width 44 height 31
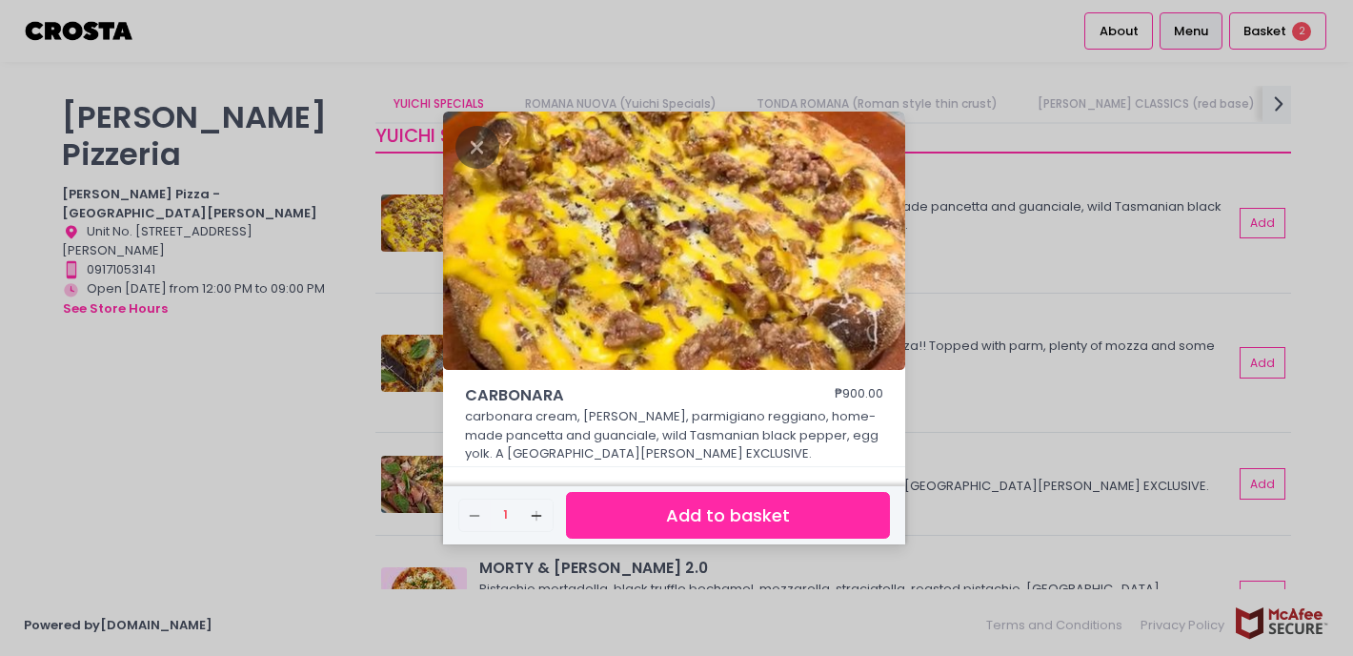
click at [755, 513] on button "Add to basket" at bounding box center [728, 515] width 324 height 47
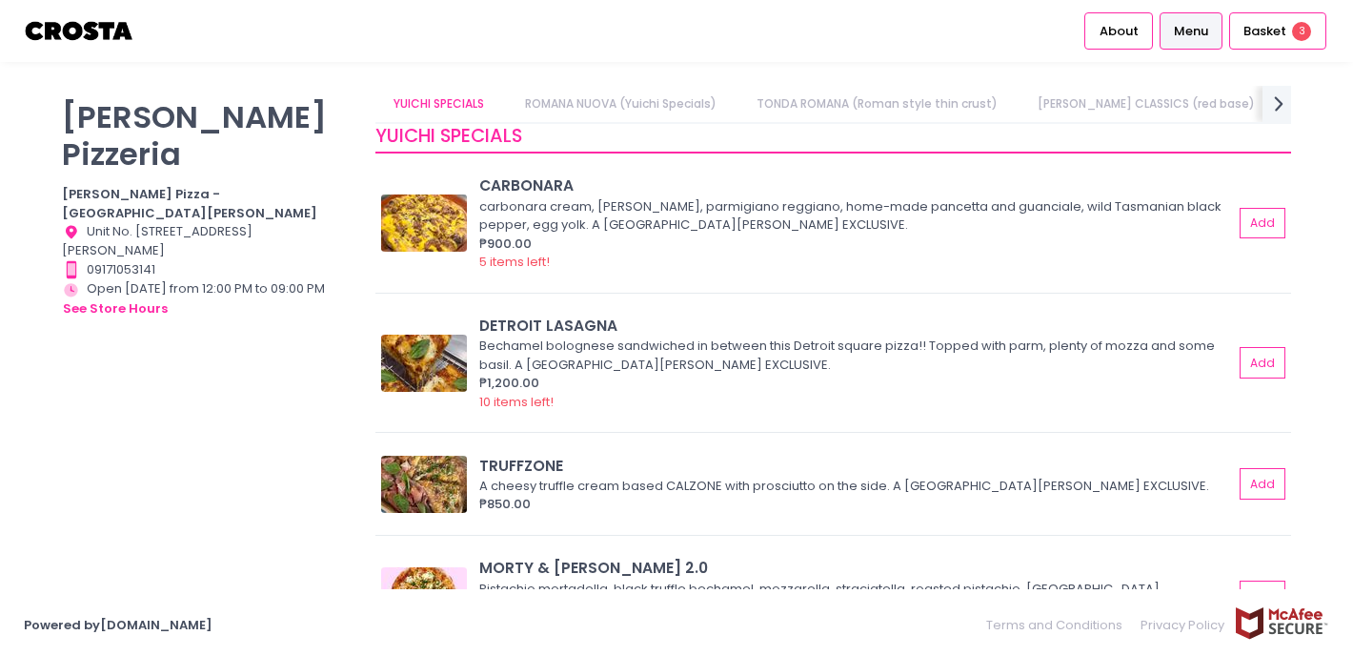
scroll to position [175, 0]
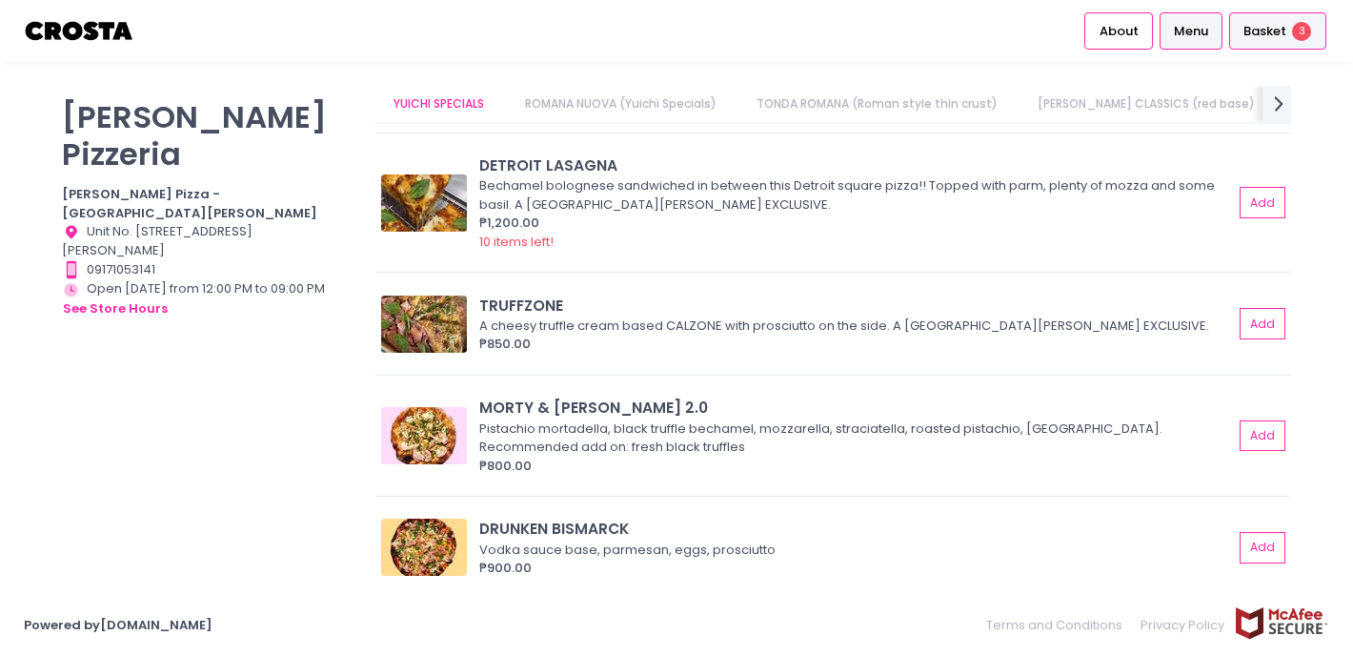
click at [1269, 31] on span "Basket" at bounding box center [1264, 31] width 43 height 19
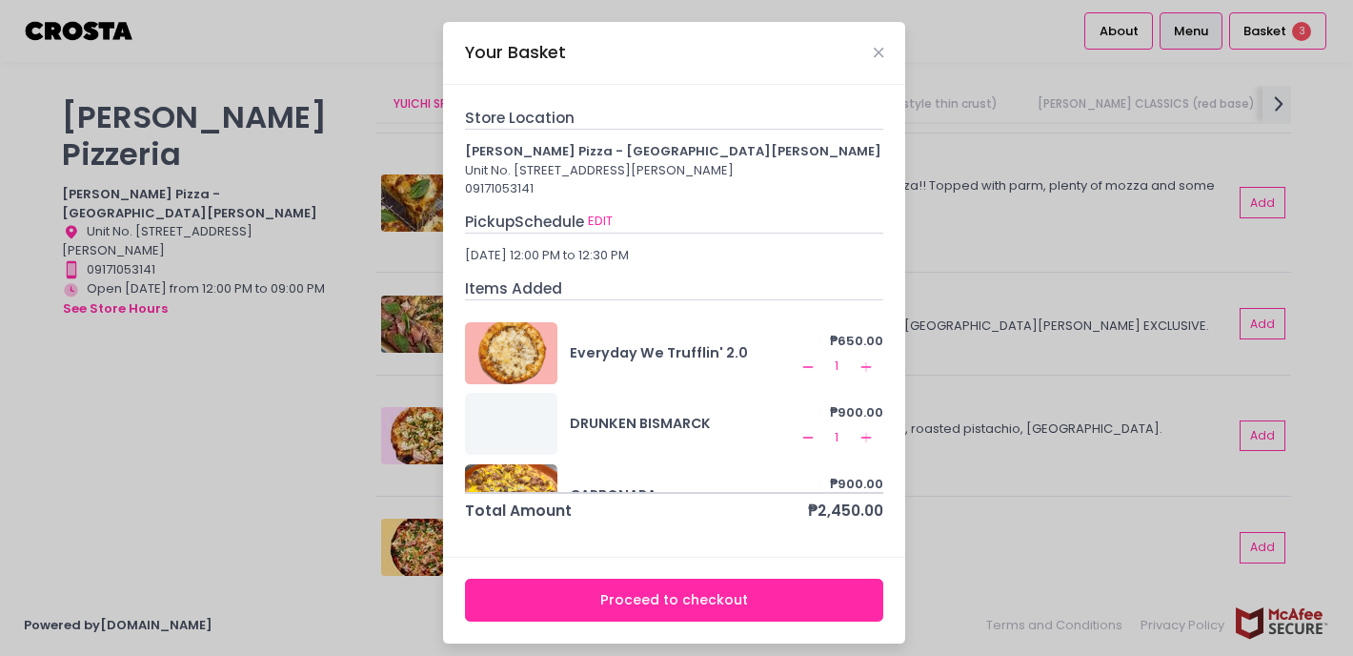
scroll to position [44, 0]
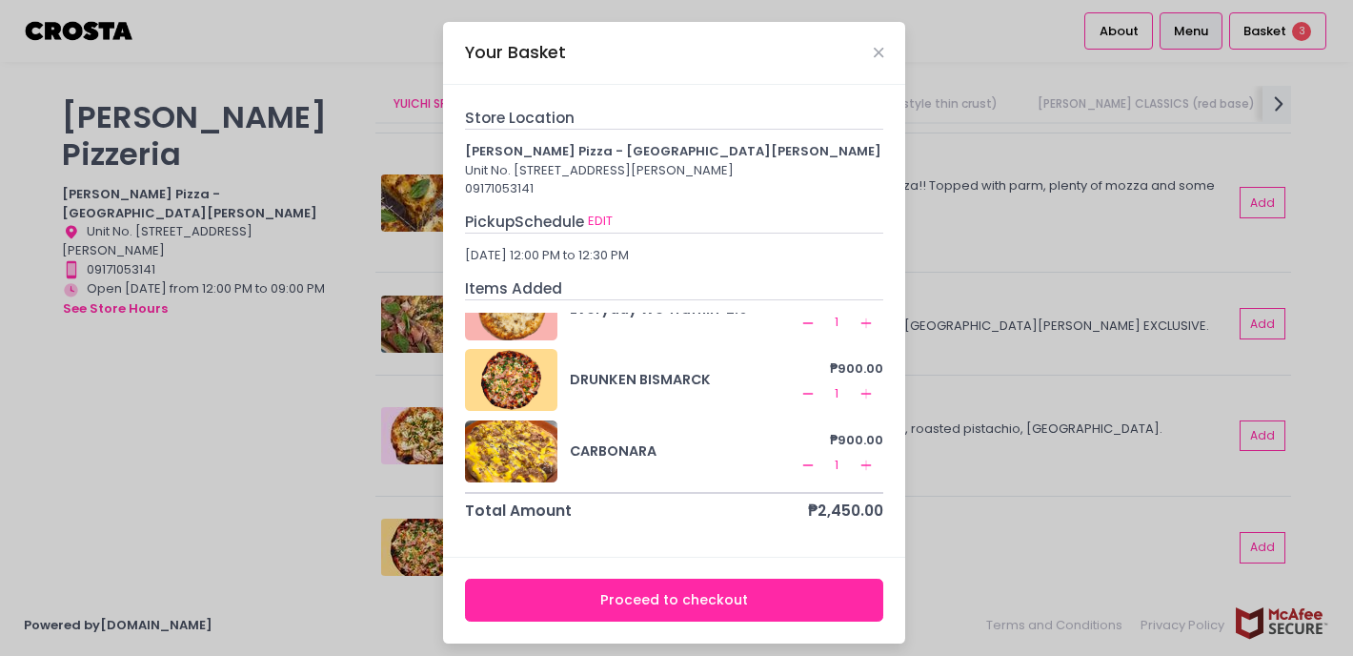
click at [870, 56] on div "Your Basket" at bounding box center [674, 53] width 462 height 63
click at [875, 53] on icon "Close" at bounding box center [879, 53] width 10 height 14
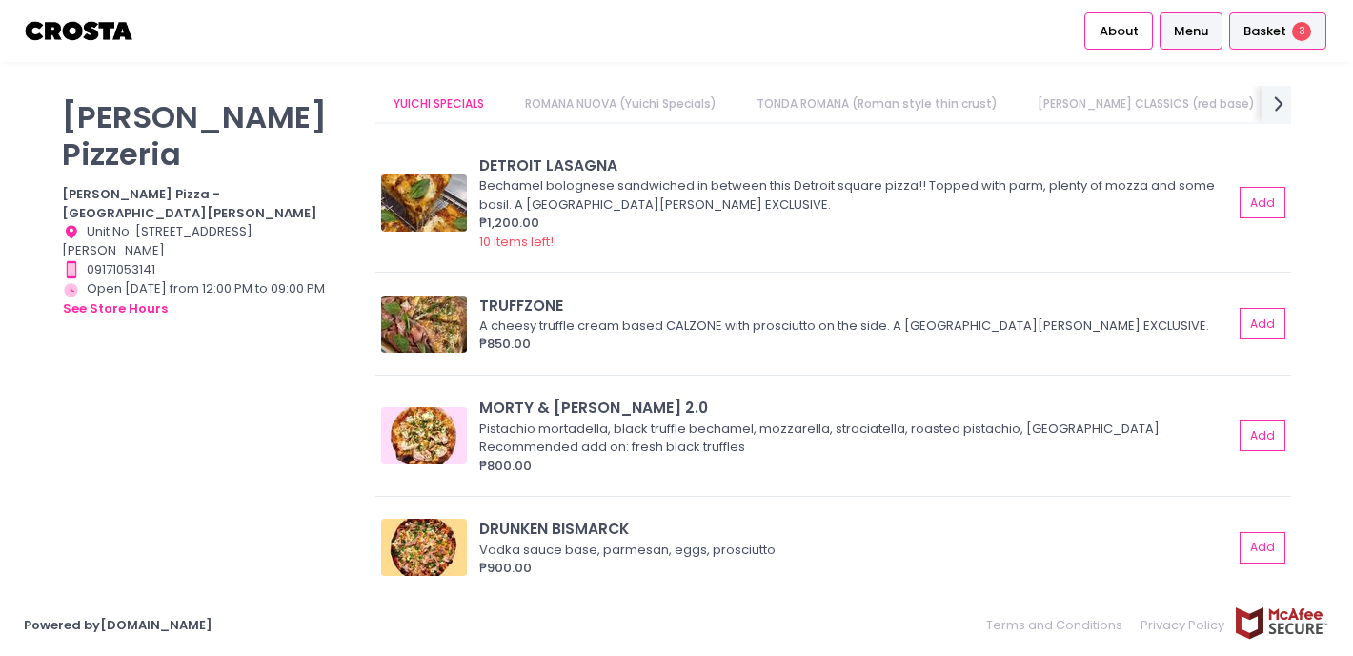
click at [1254, 30] on span "Basket" at bounding box center [1264, 31] width 43 height 19
